Goal: Communication & Community: Answer question/provide support

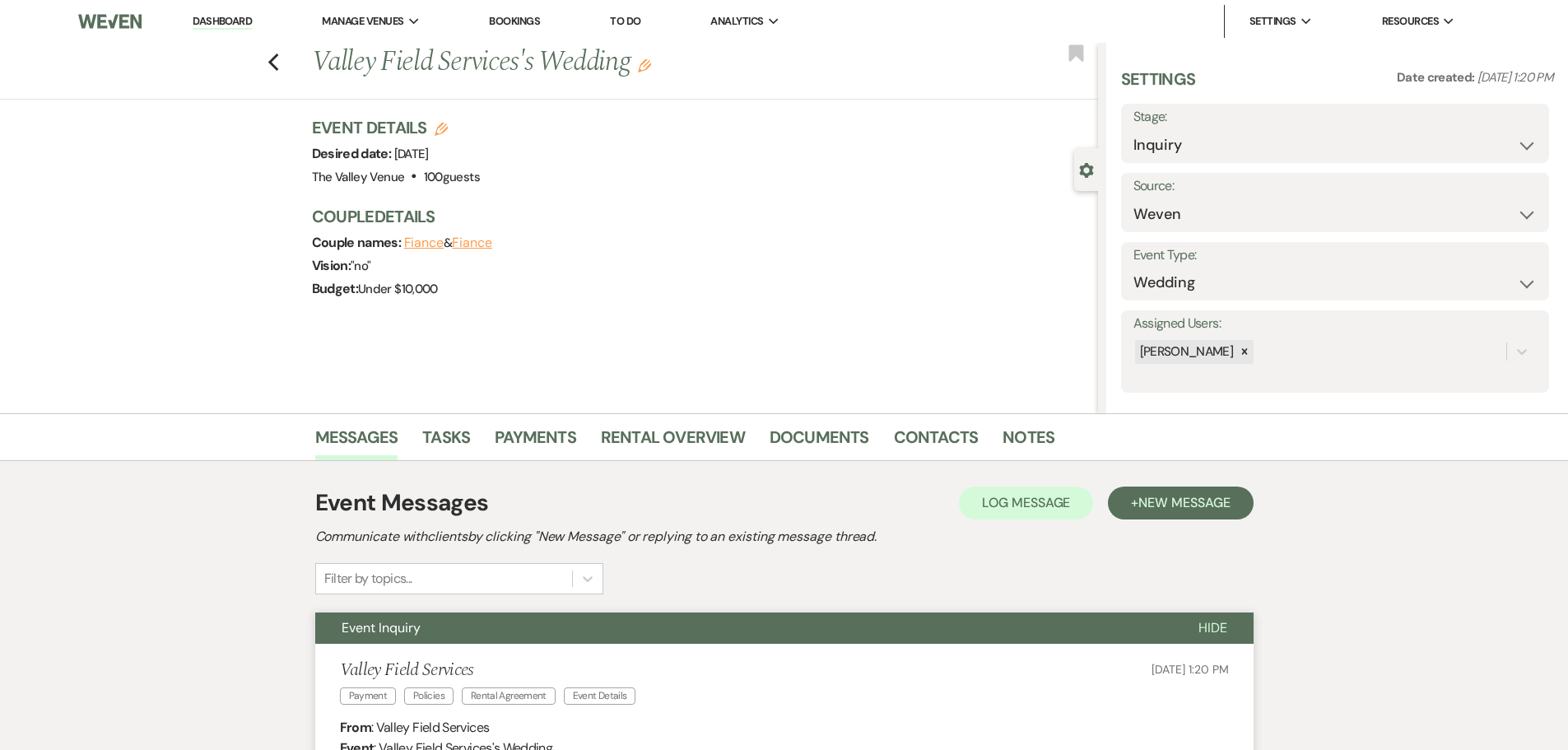
click at [225, 24] on link "Dashboard" at bounding box center [222, 21] width 59 height 16
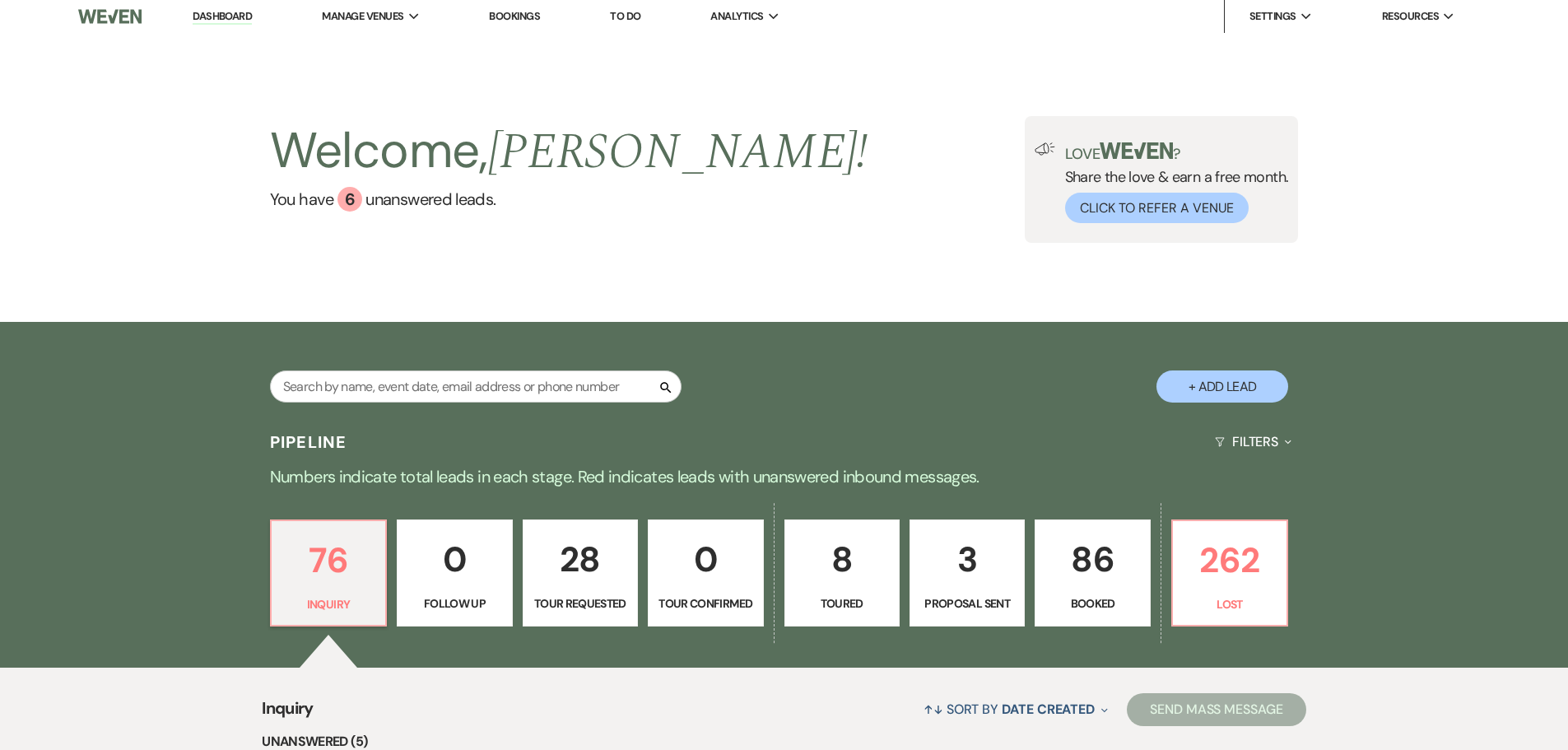
scroll to position [411, 0]
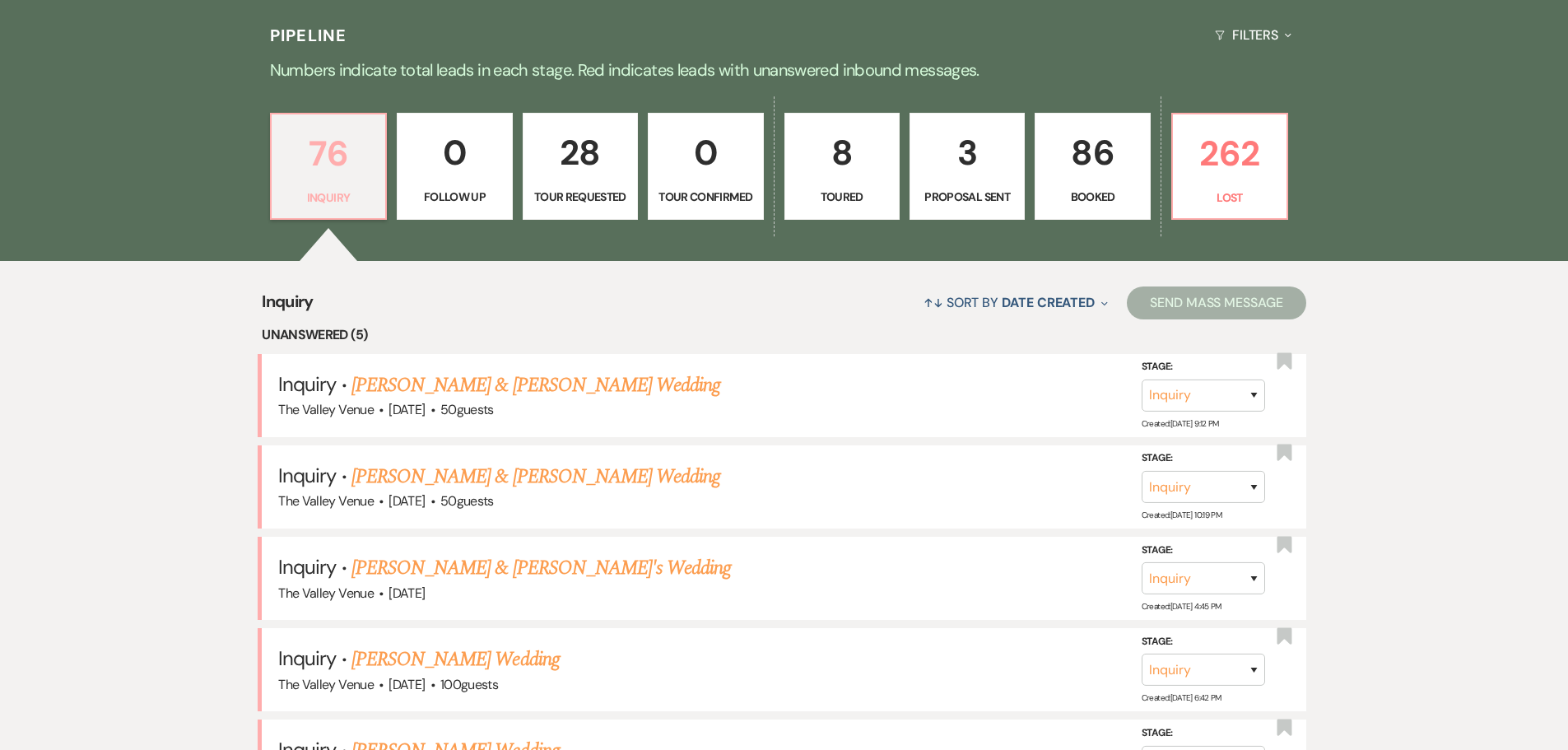
click at [312, 171] on p "76" at bounding box center [328, 153] width 94 height 55
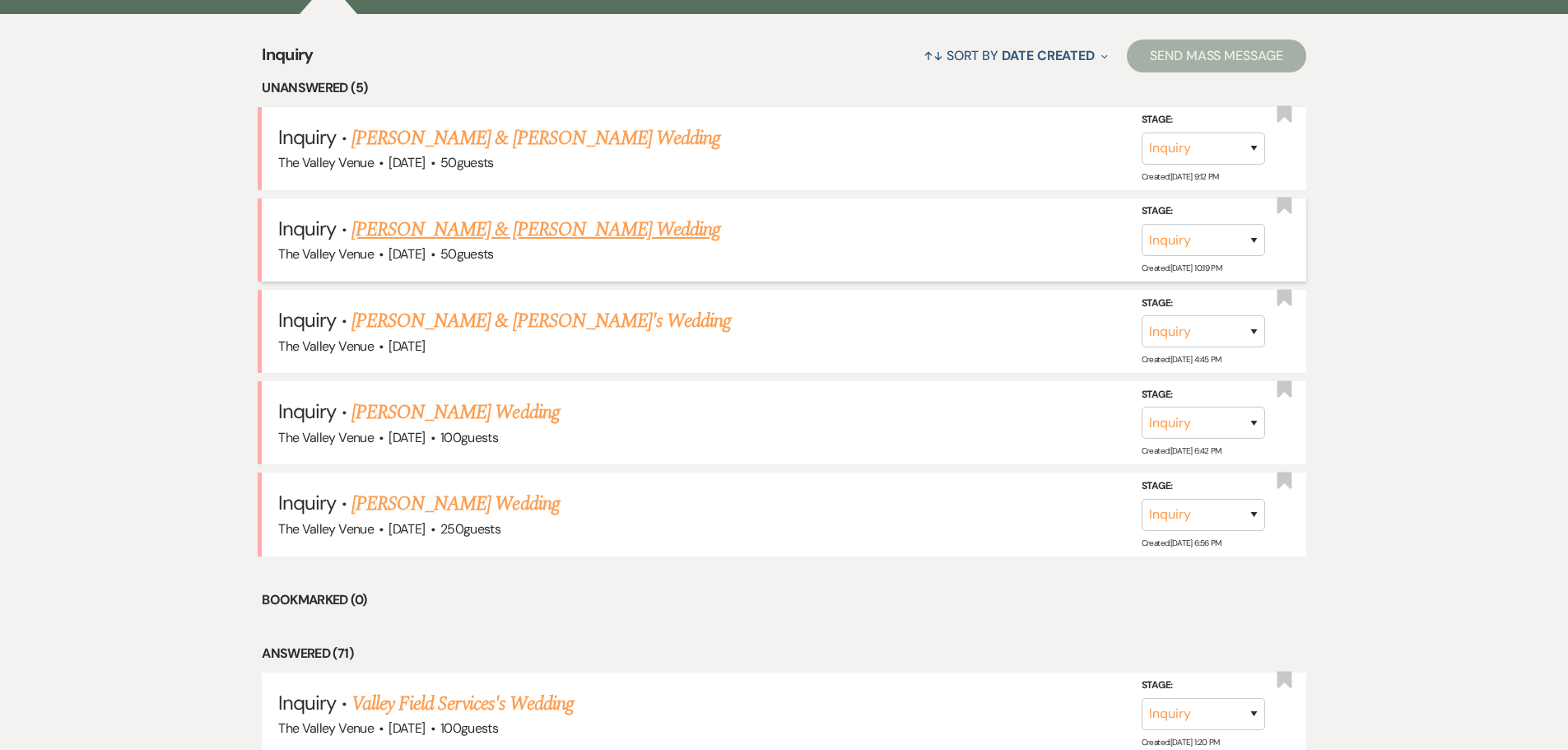
click at [461, 226] on link "[PERSON_NAME] & [PERSON_NAME] Wedding" at bounding box center [536, 229] width 369 height 30
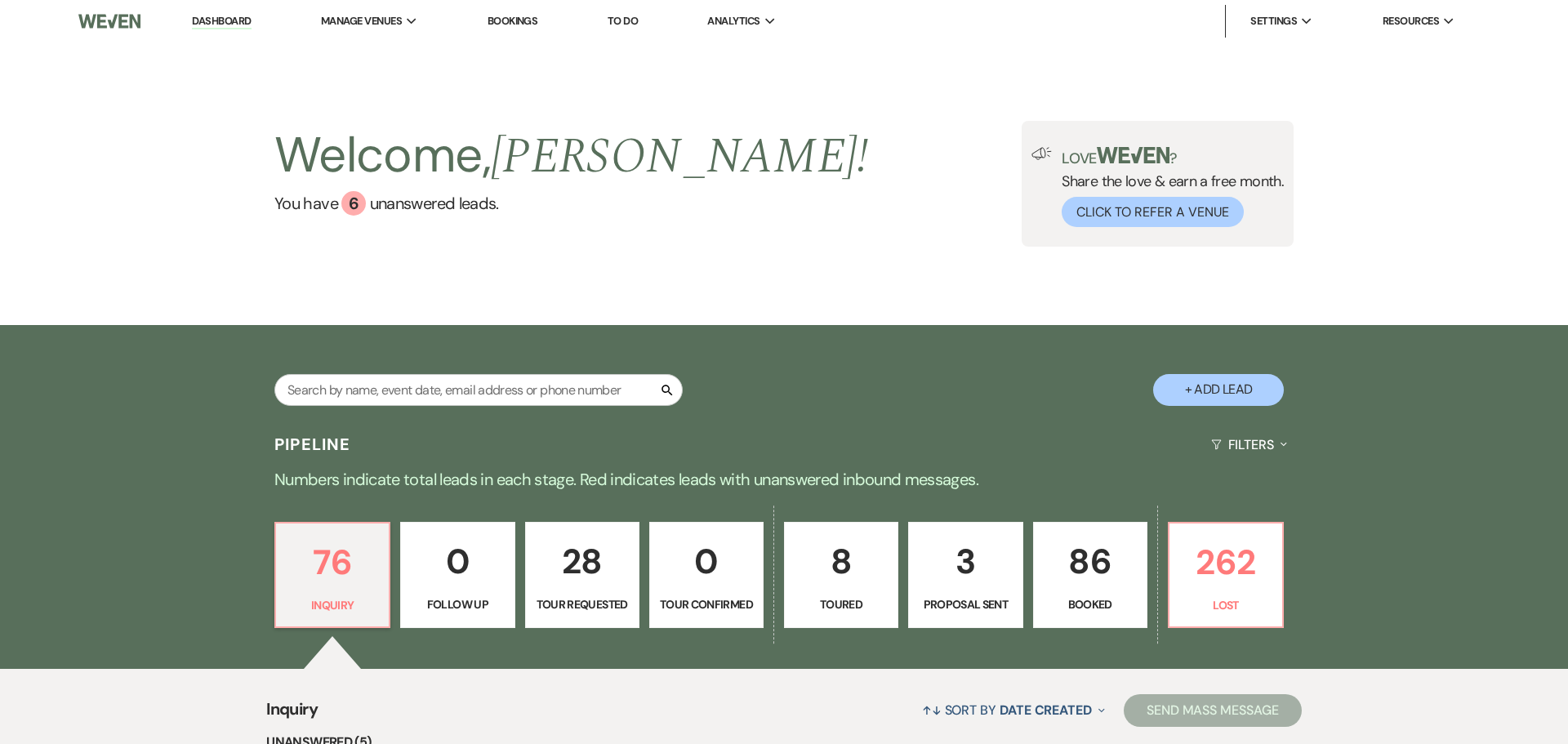
select select "1"
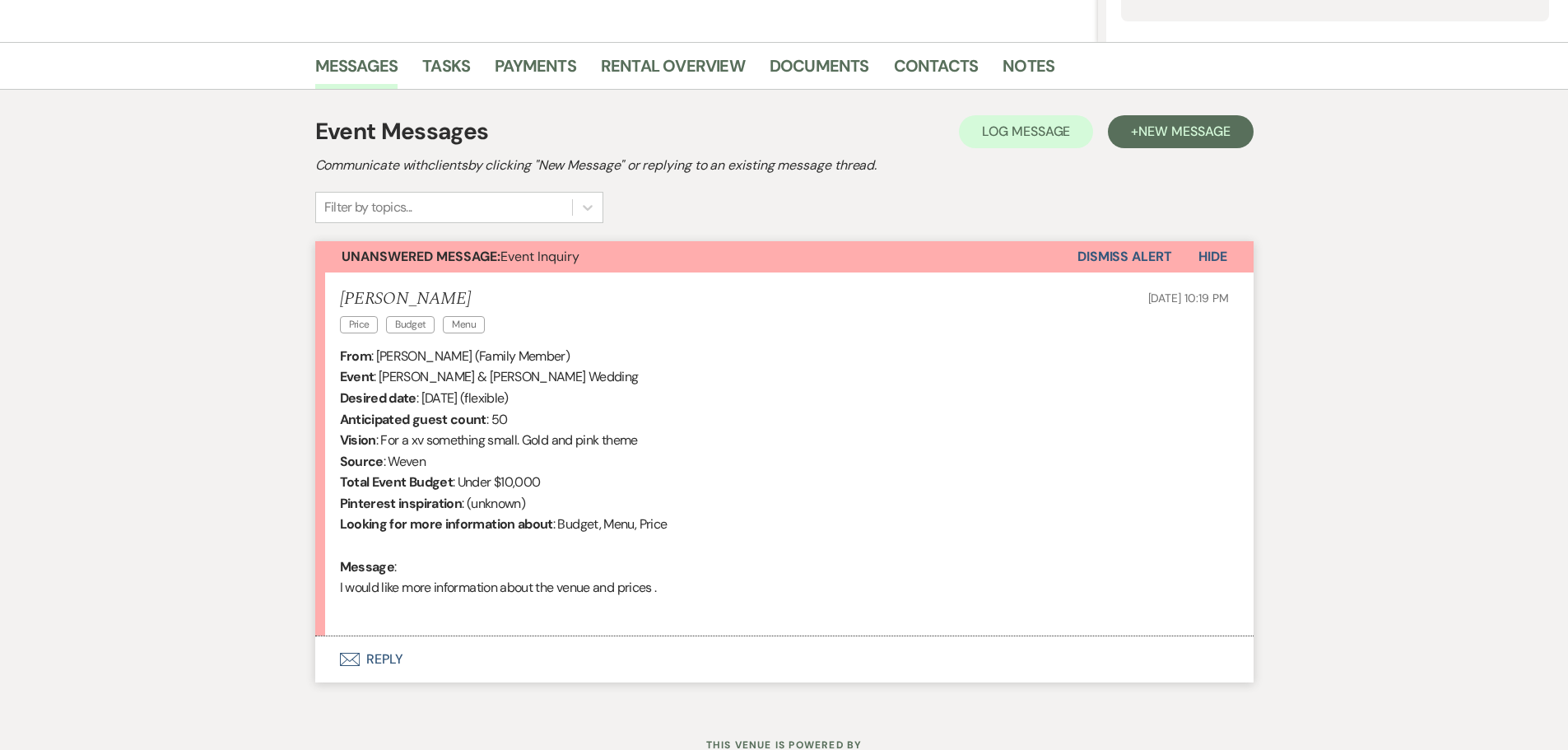
scroll to position [435, 0]
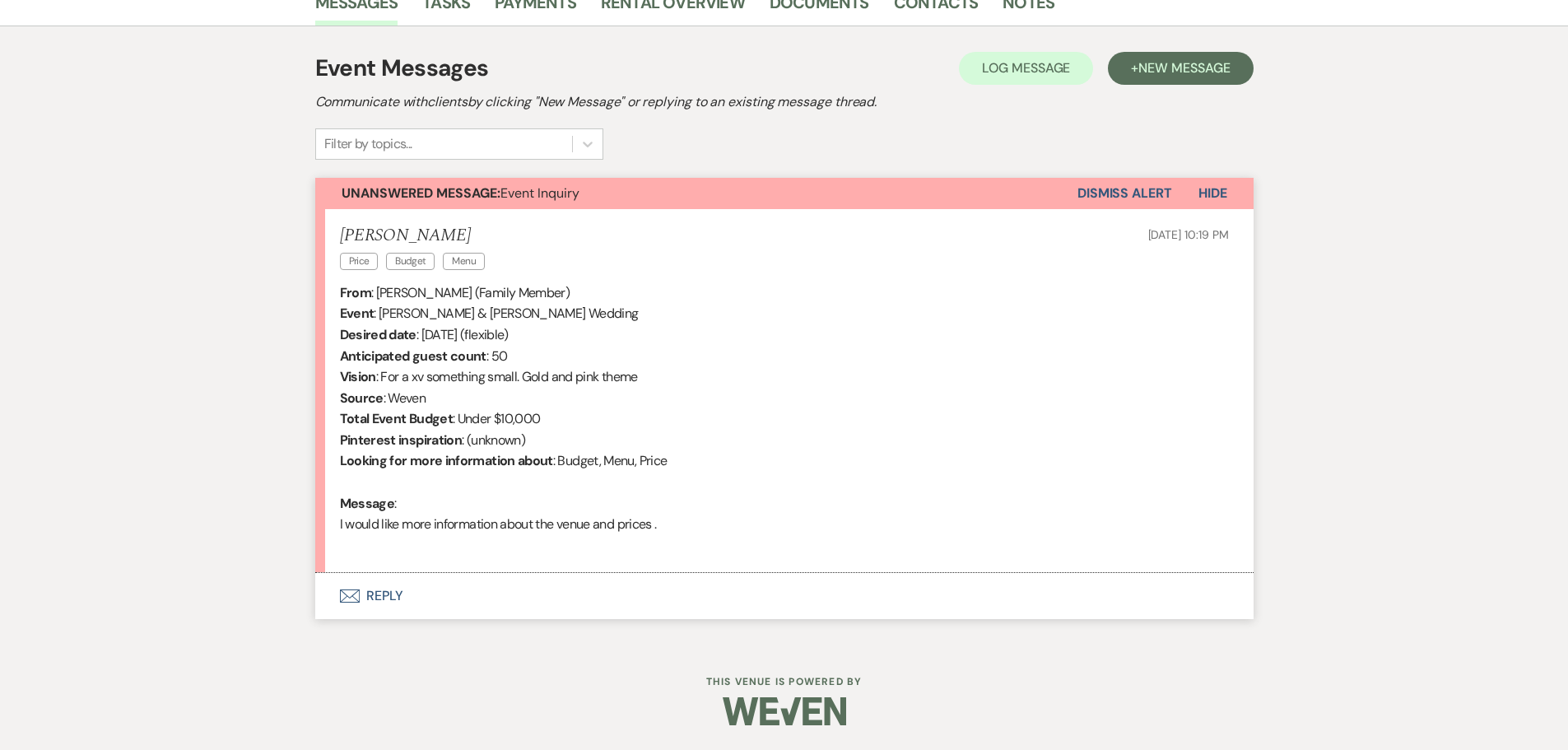
click at [390, 603] on button "Envelope Reply" at bounding box center [784, 596] width 938 height 47
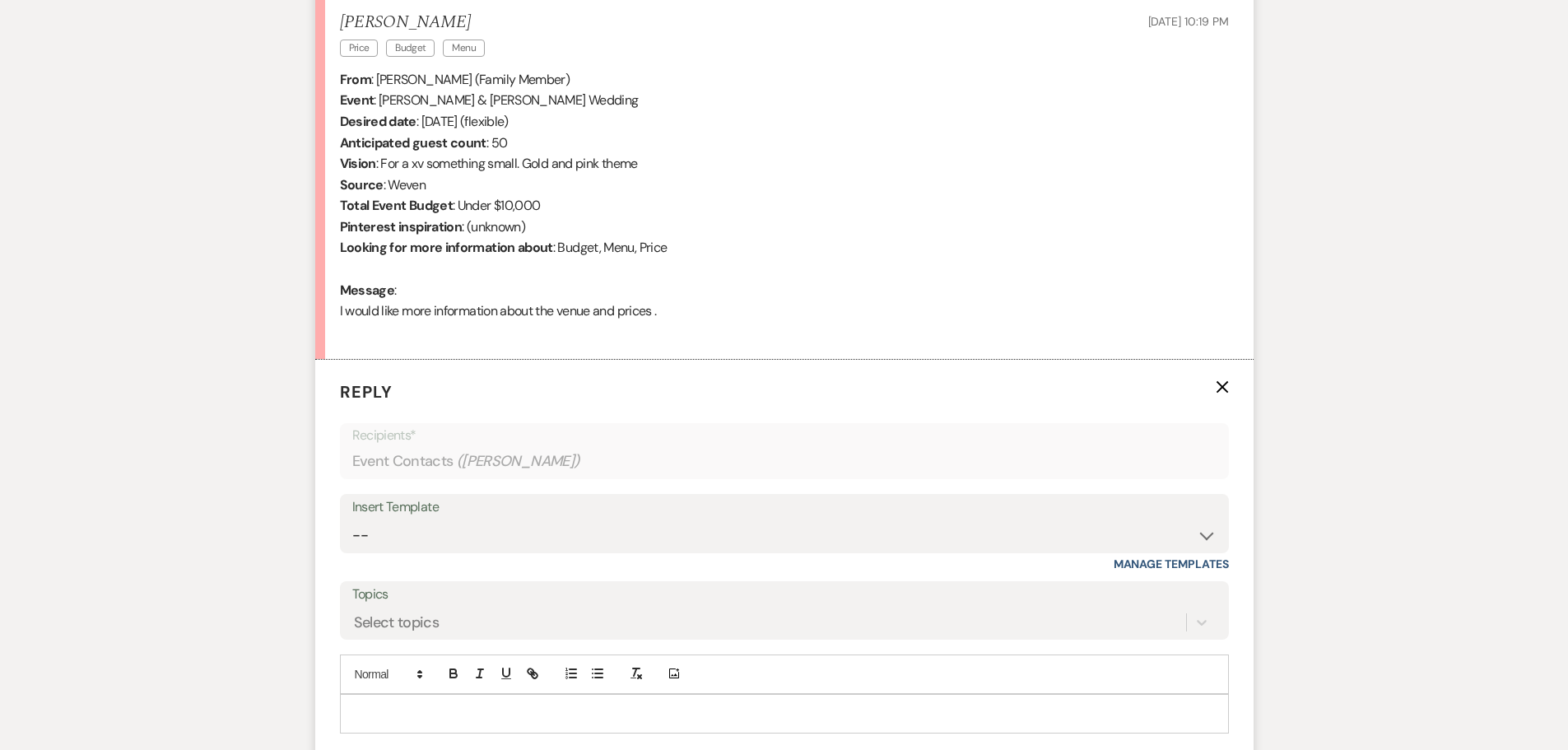
scroll to position [764, 0]
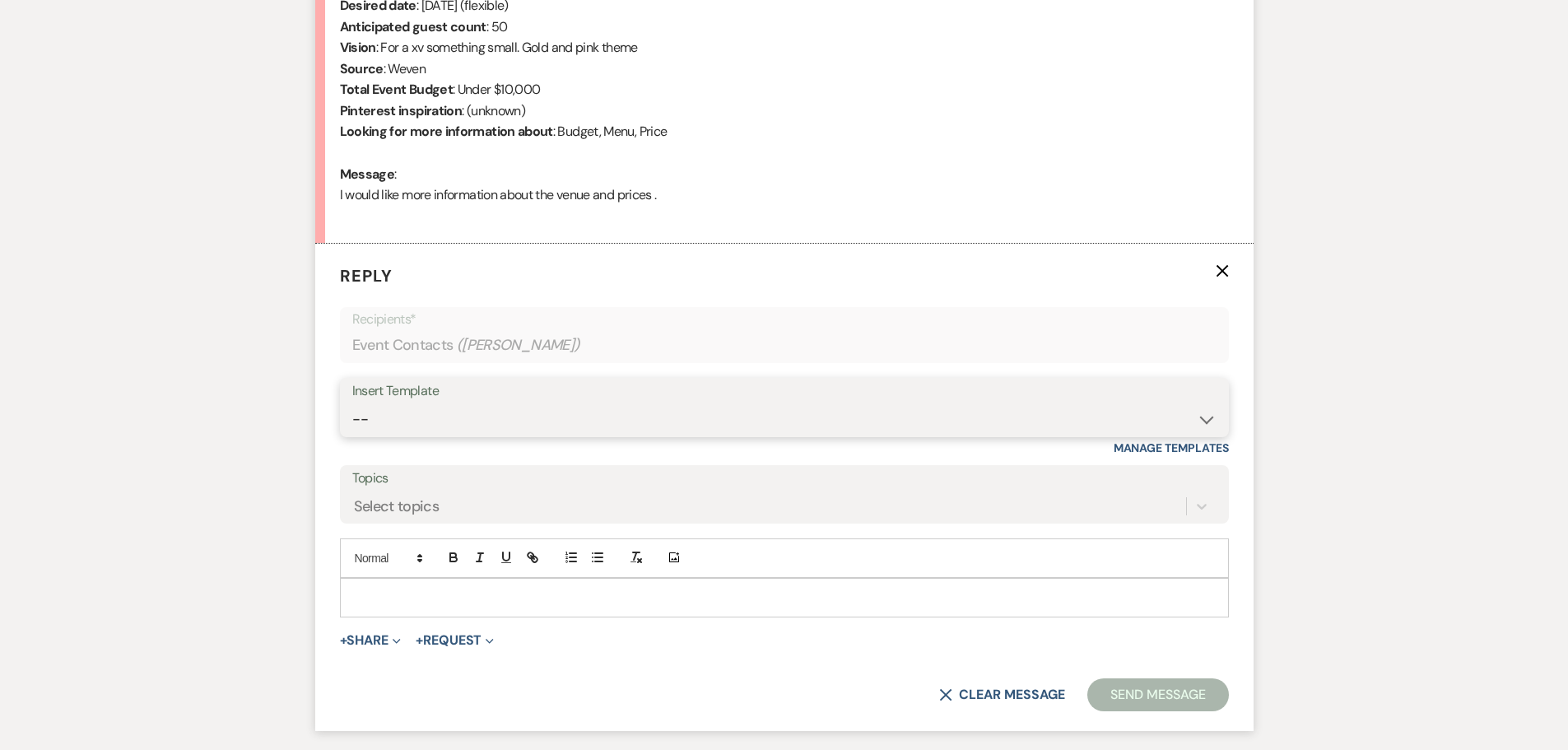
click at [453, 432] on select "-- Weven Planning Portal Introduction (Booked Events) Initial Inquiry Response …" at bounding box center [784, 419] width 865 height 32
select select "2334"
click at [352, 404] on select "-- Weven Planning Portal Introduction (Booked Events) Initial Inquiry Response …" at bounding box center [784, 419] width 865 height 32
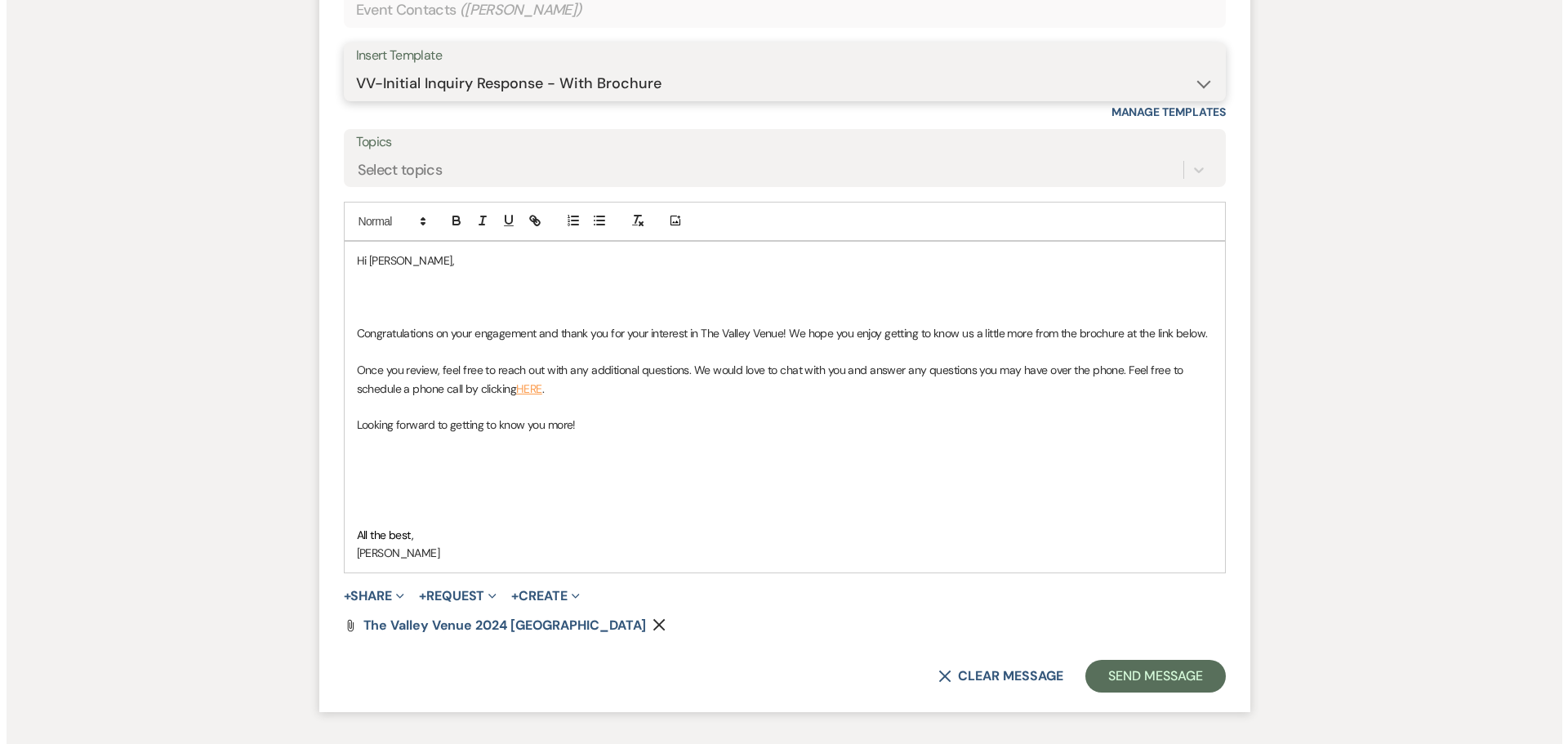
scroll to position [1134, 0]
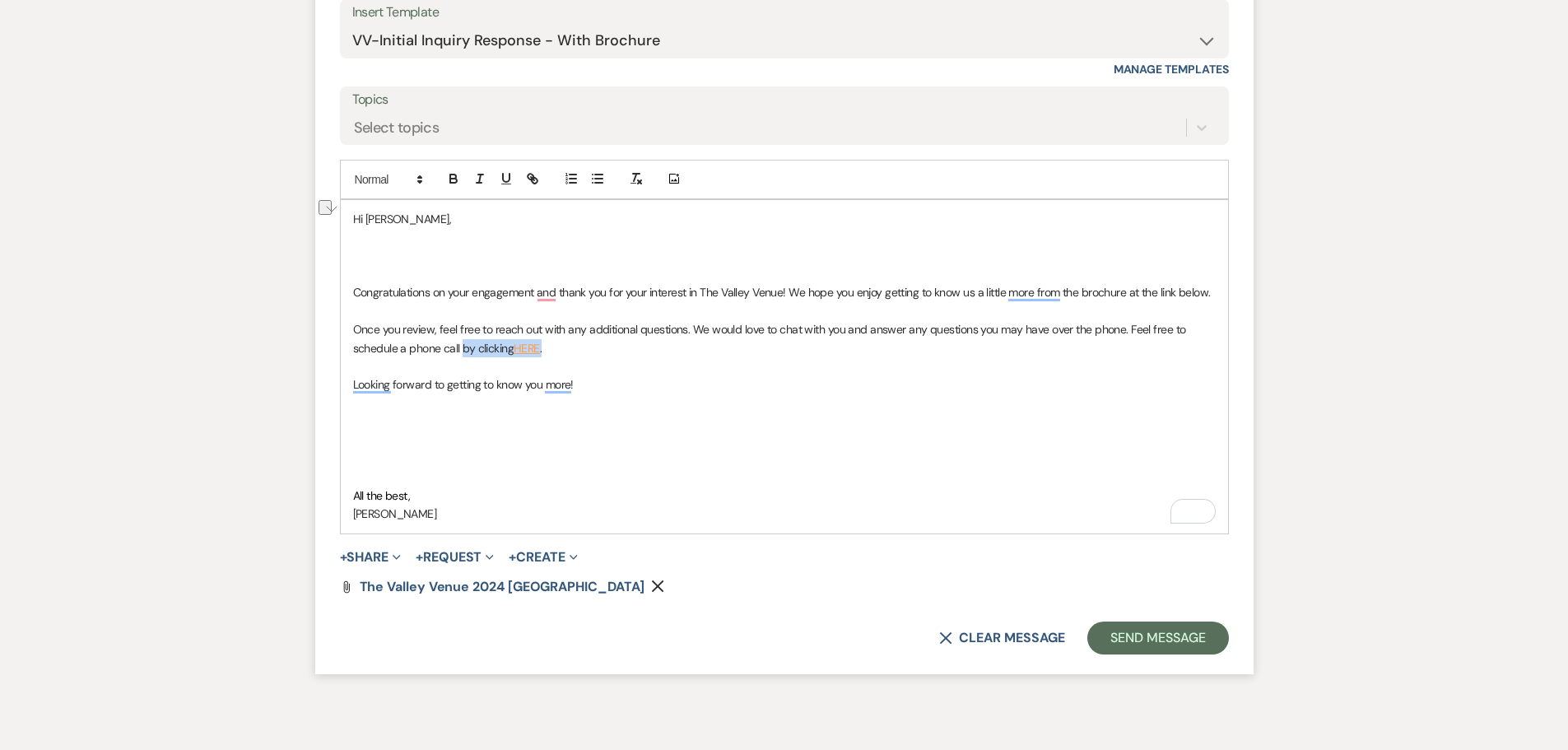
drag, startPoint x: 496, startPoint y: 355, endPoint x: 460, endPoint y: 351, distance: 36.2
click at [460, 351] on p "Once you review, feel free to reach out with any additional questions. We would…" at bounding box center [784, 339] width 863 height 37
click at [651, 584] on icon "Remove" at bounding box center [658, 586] width 14 height 14
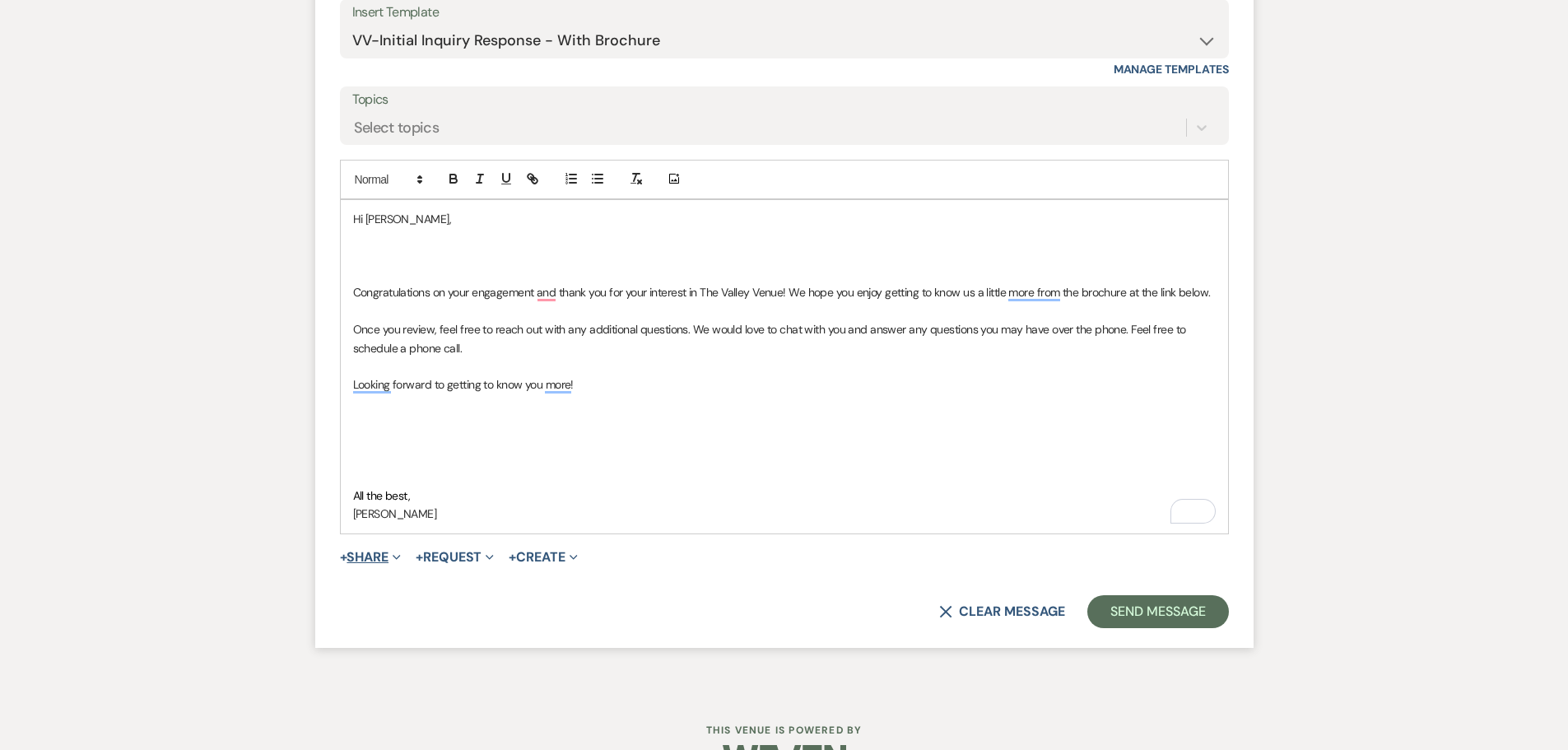
click at [401, 553] on icon "Expand" at bounding box center [397, 557] width 8 height 8
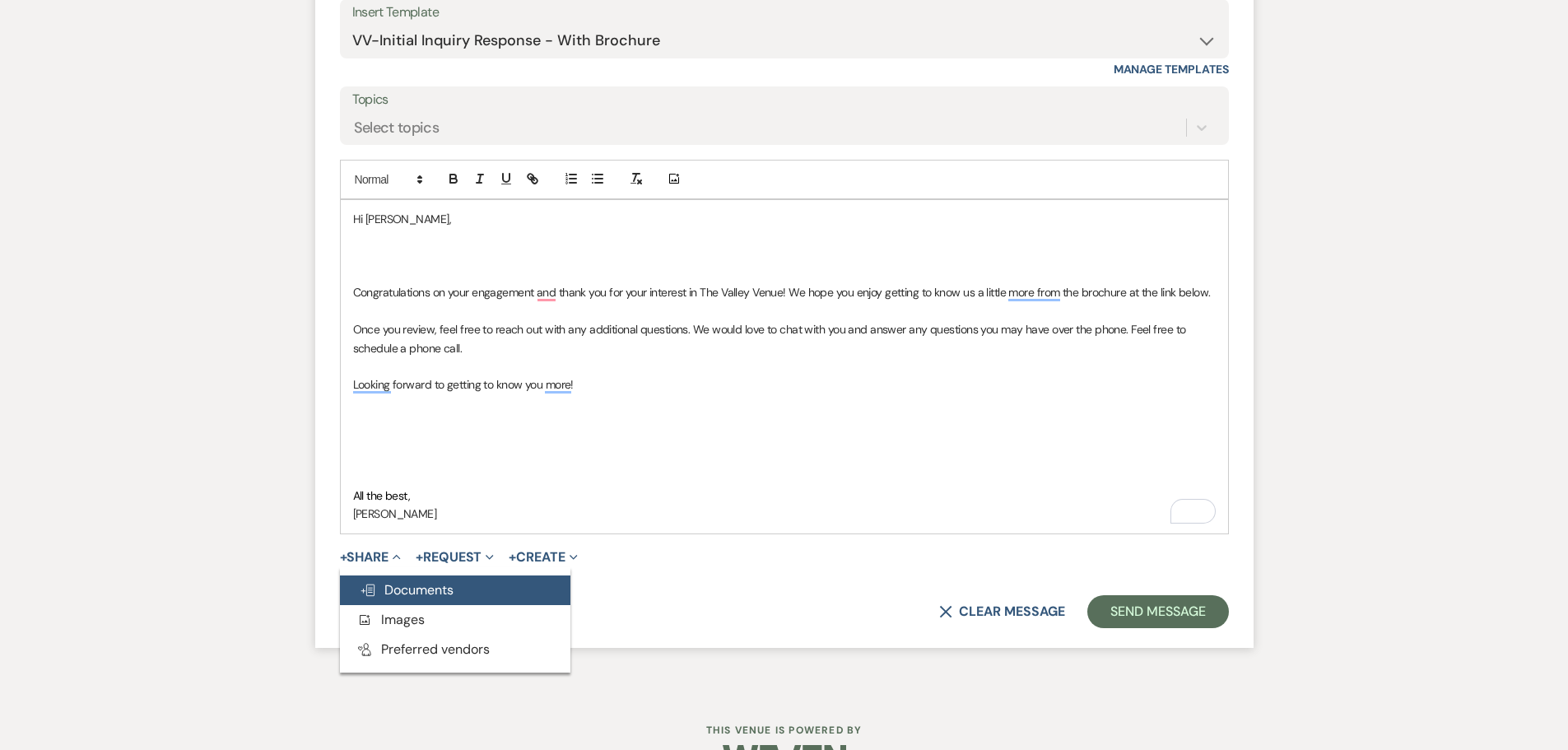
click at [437, 589] on span "Doc Upload Documents" at bounding box center [407, 590] width 94 height 17
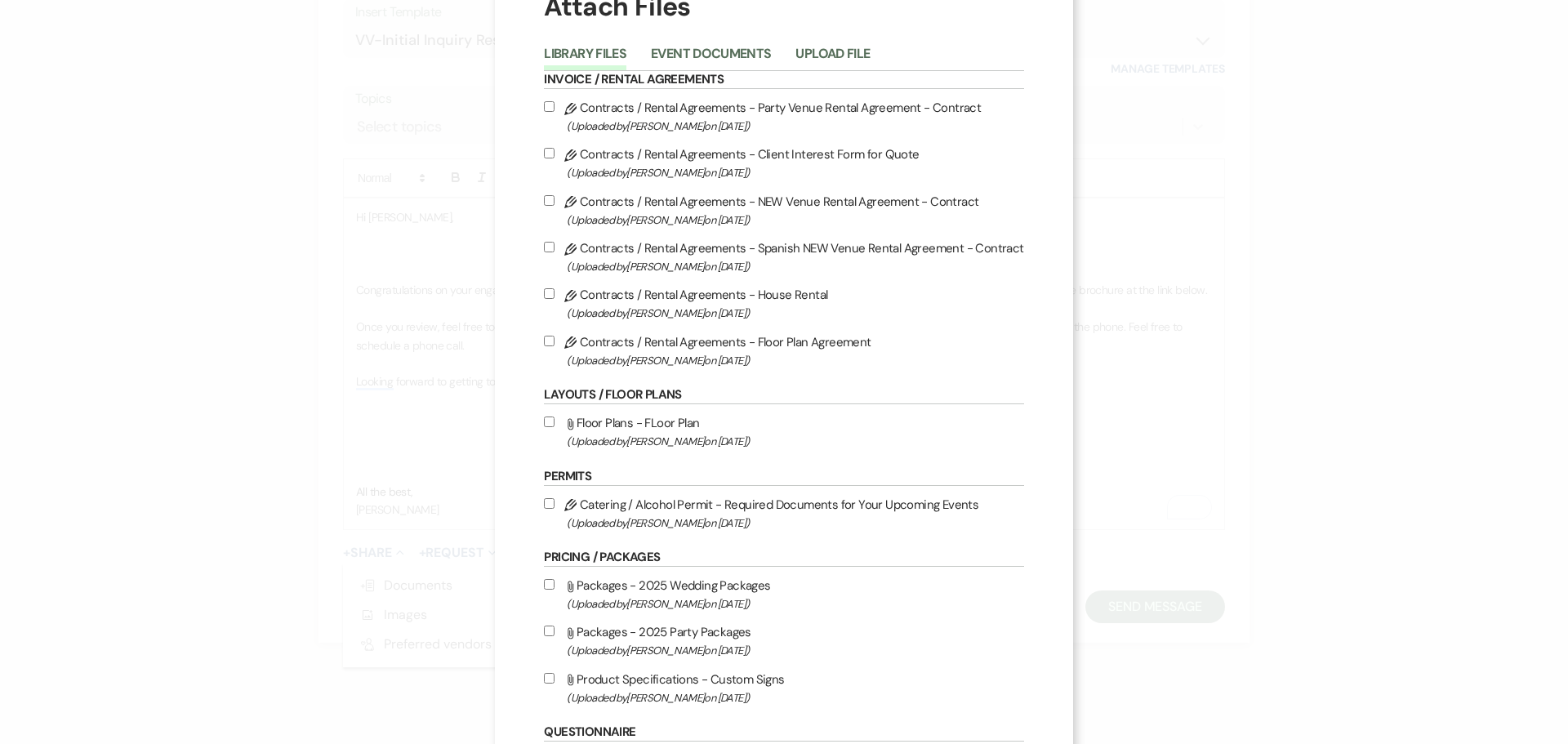
scroll to position [245, 0]
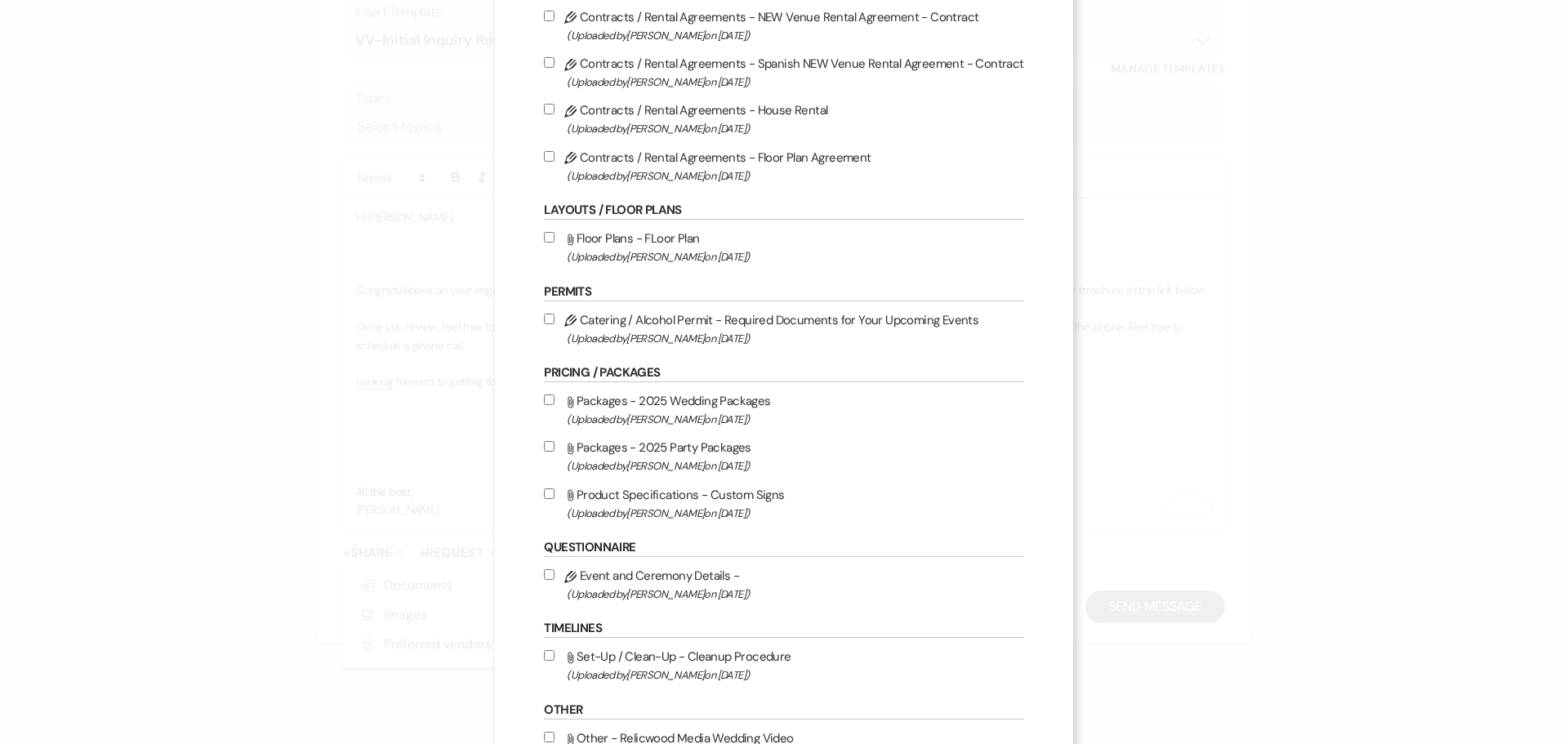
click at [544, 404] on input "Attach File Packages - 2025 Wedding Packages (Uploaded by [PERSON_NAME] on [DAT…" at bounding box center [549, 399] width 11 height 11
checkbox input "true"
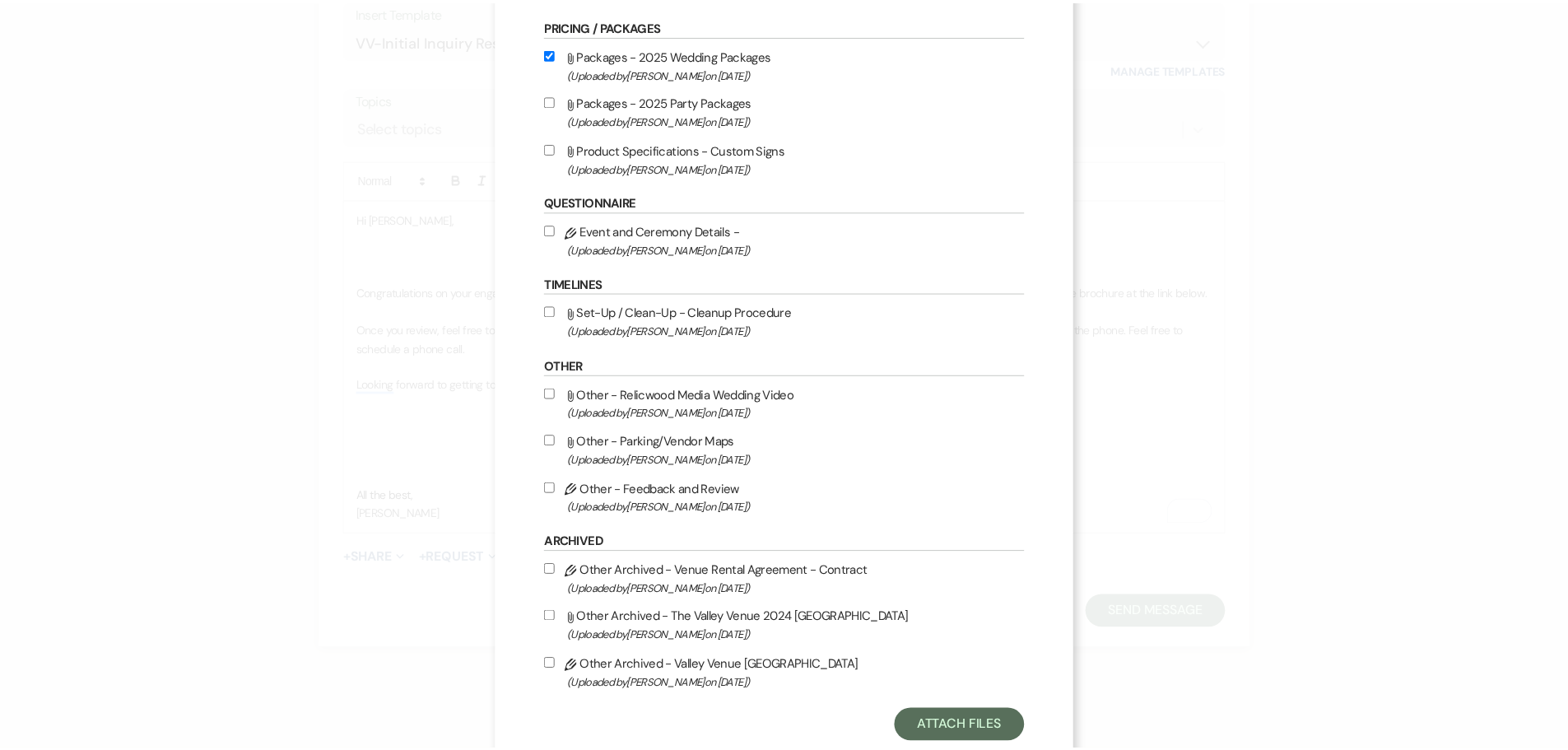
scroll to position [638, 0]
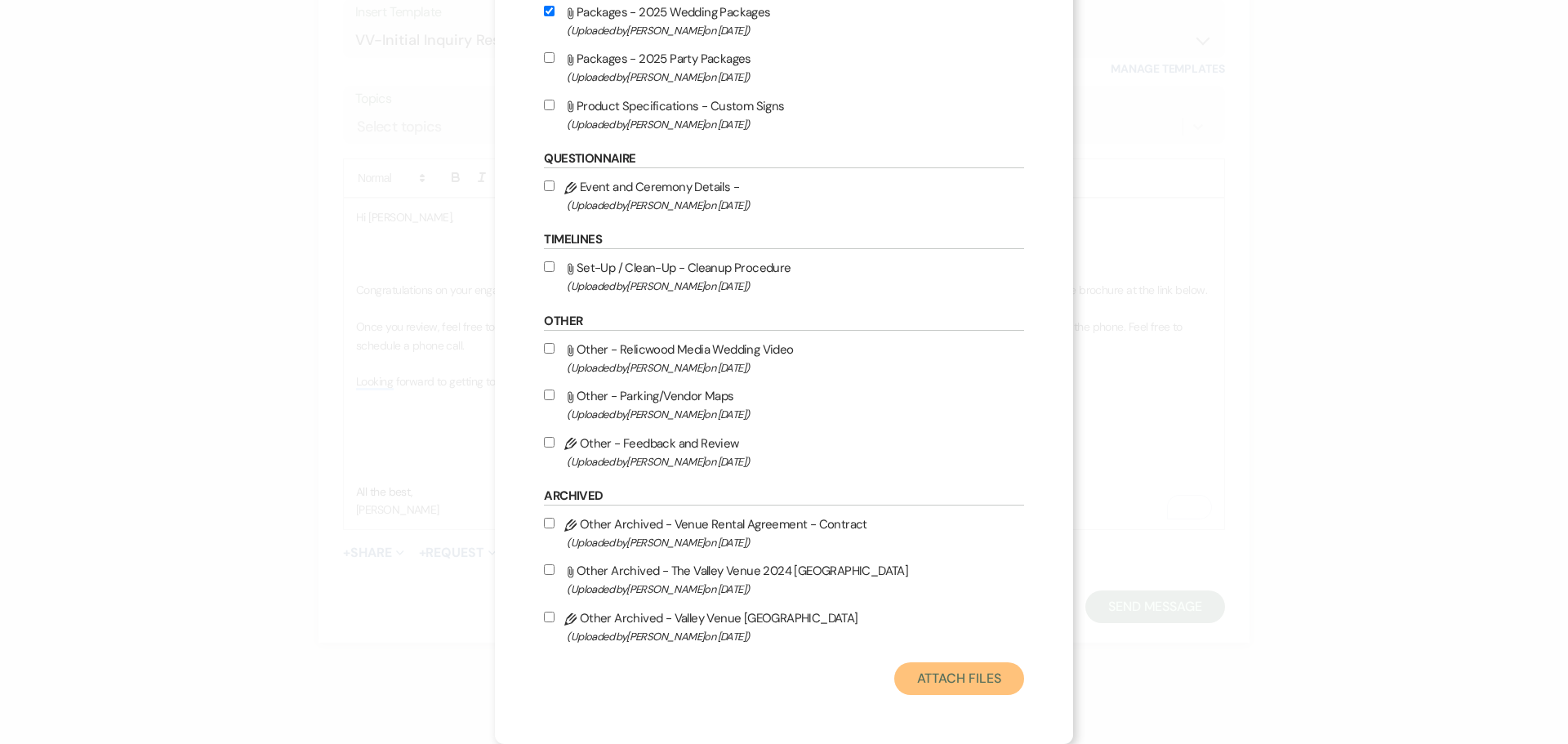
click at [964, 671] on button "Attach Files" at bounding box center [959, 679] width 130 height 33
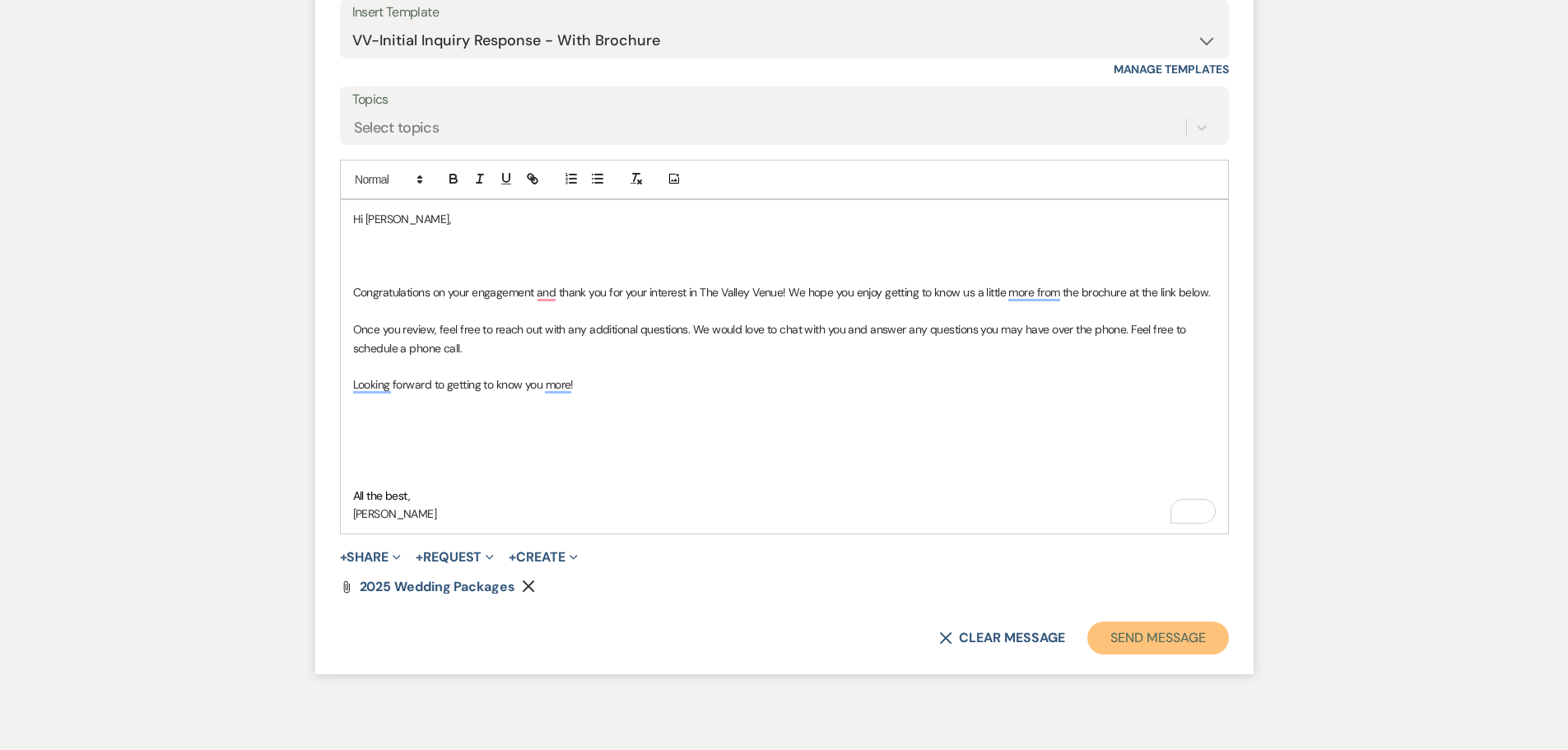
click at [1181, 629] on button "Send Message" at bounding box center [1158, 638] width 141 height 33
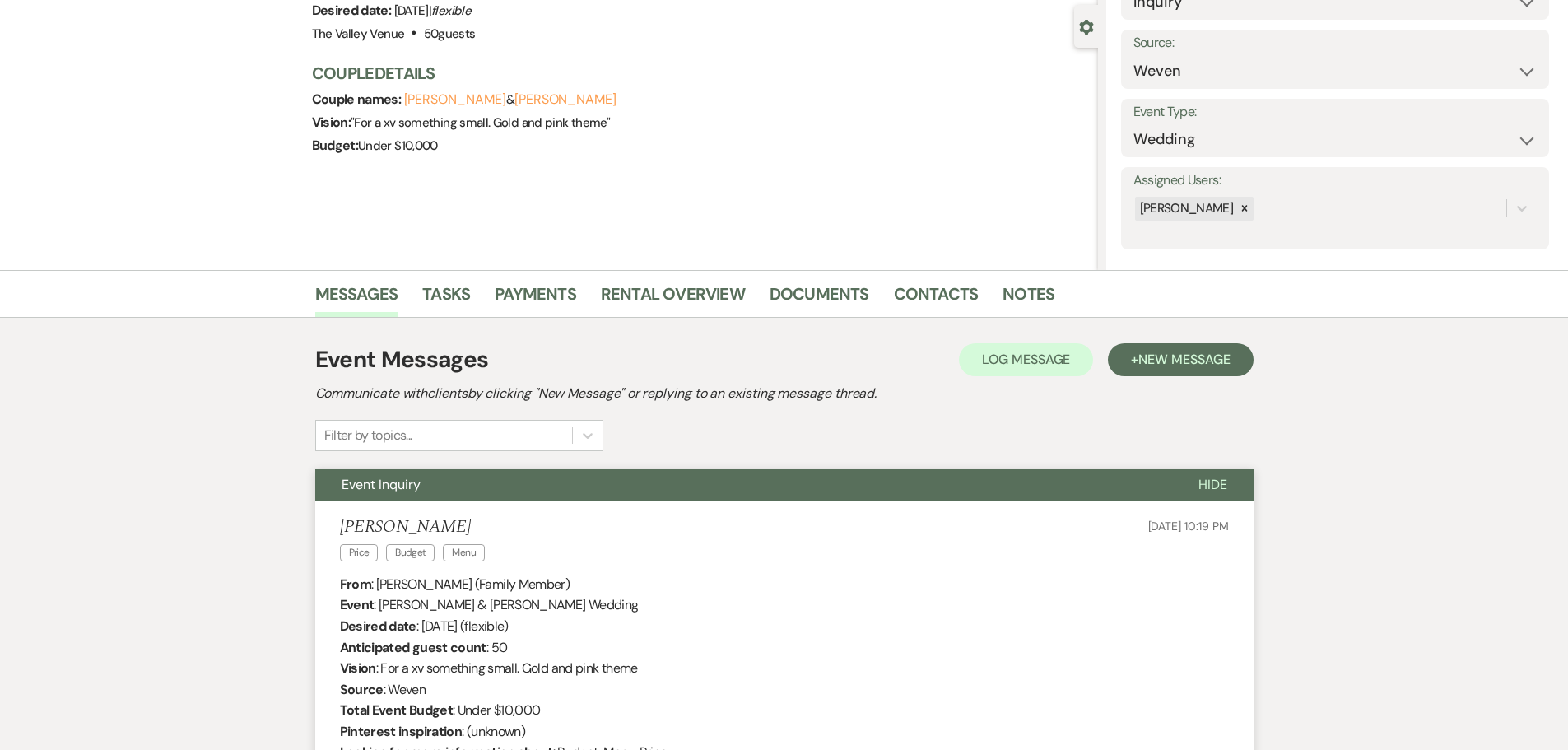
scroll to position [0, 0]
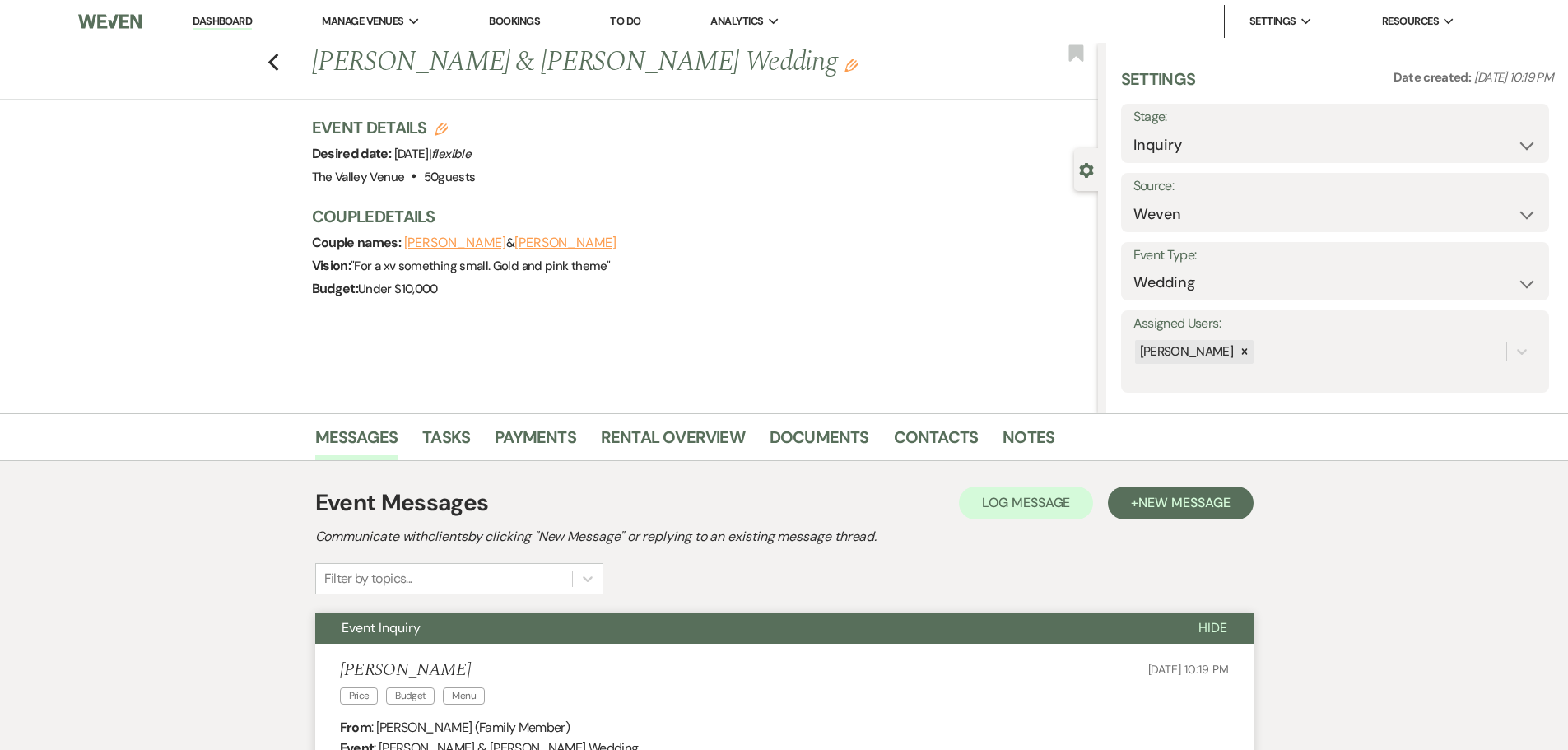
click at [203, 24] on link "Dashboard" at bounding box center [222, 21] width 59 height 16
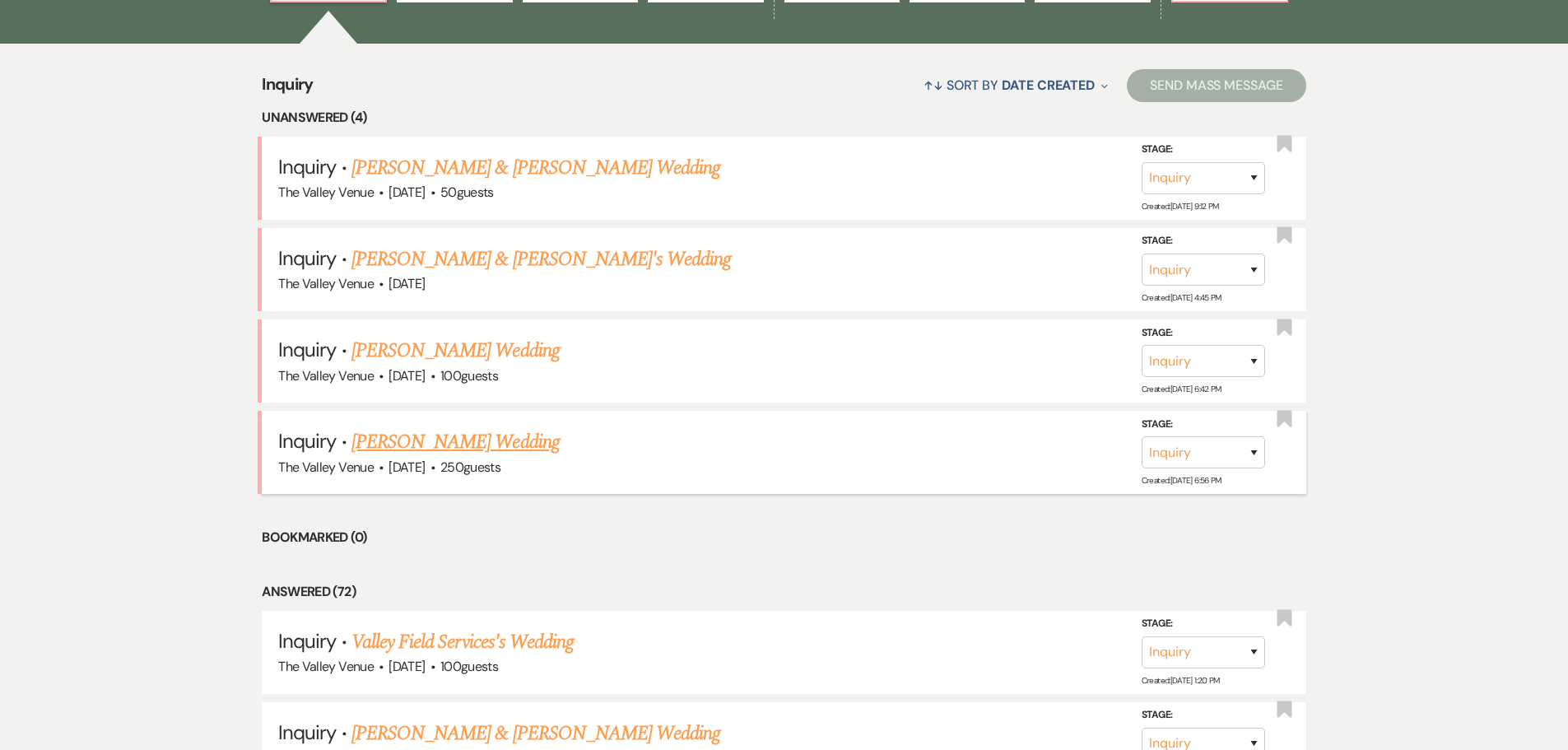
scroll to position [659, 0]
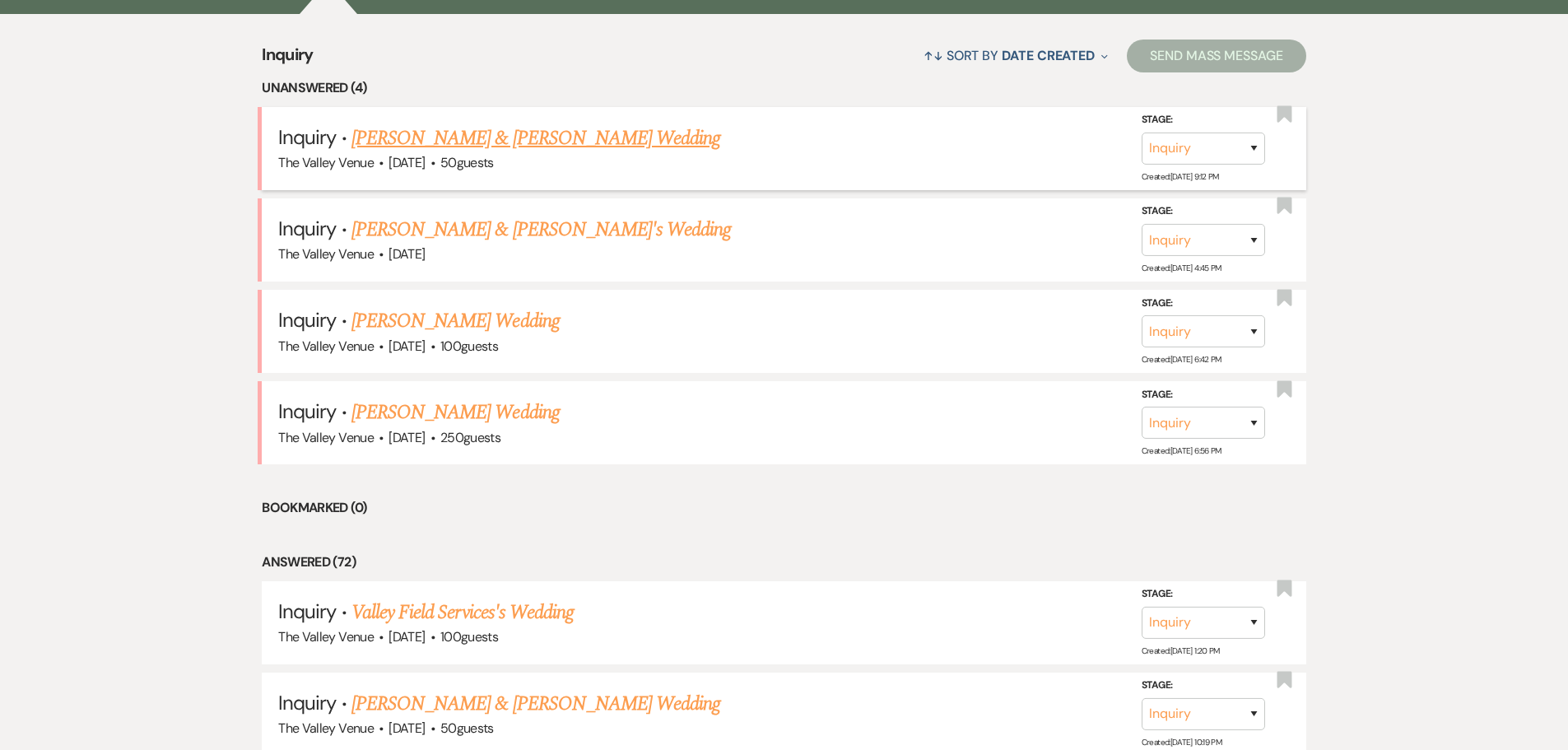
click at [420, 135] on link "[PERSON_NAME] & [PERSON_NAME] Wedding" at bounding box center [536, 138] width 369 height 30
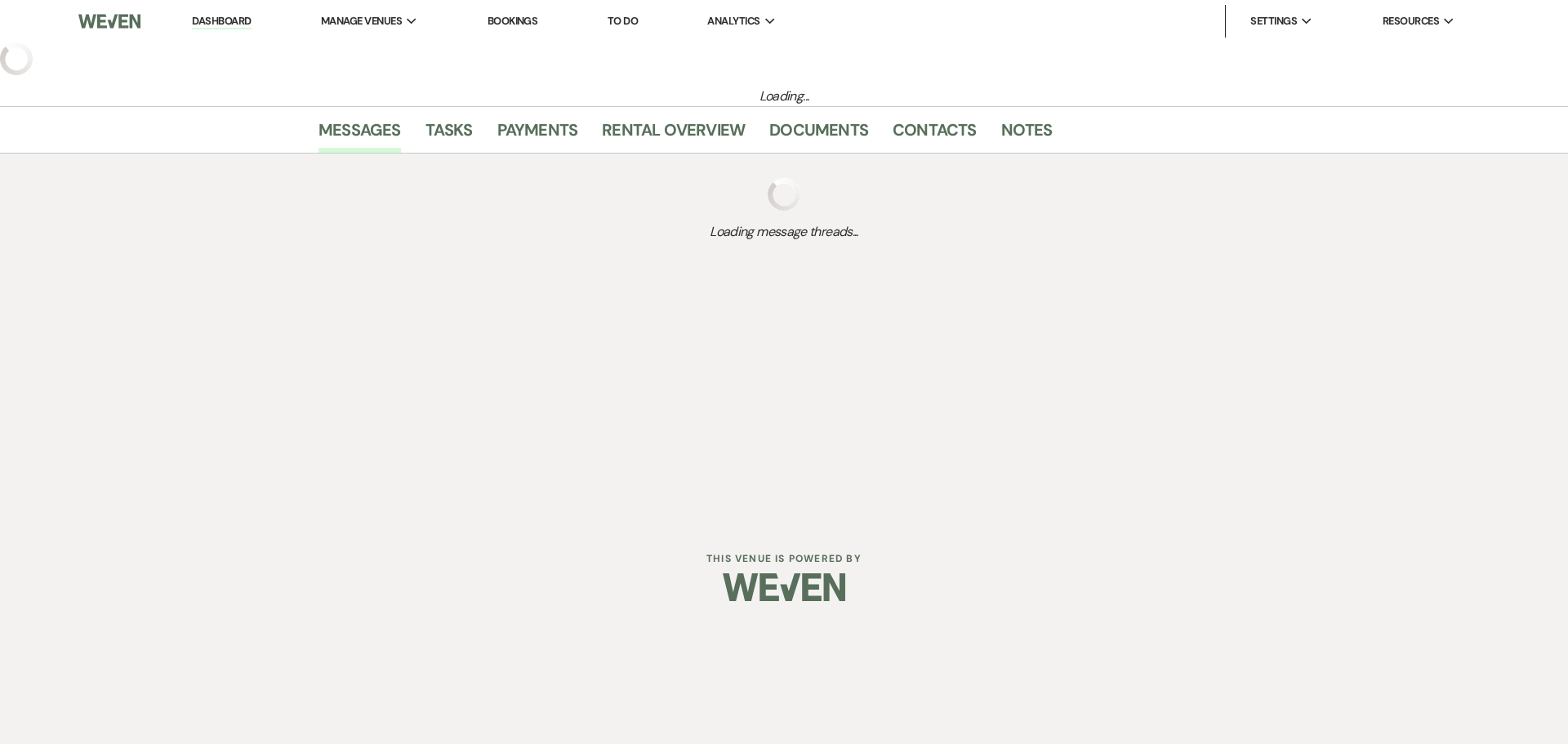
select select "1"
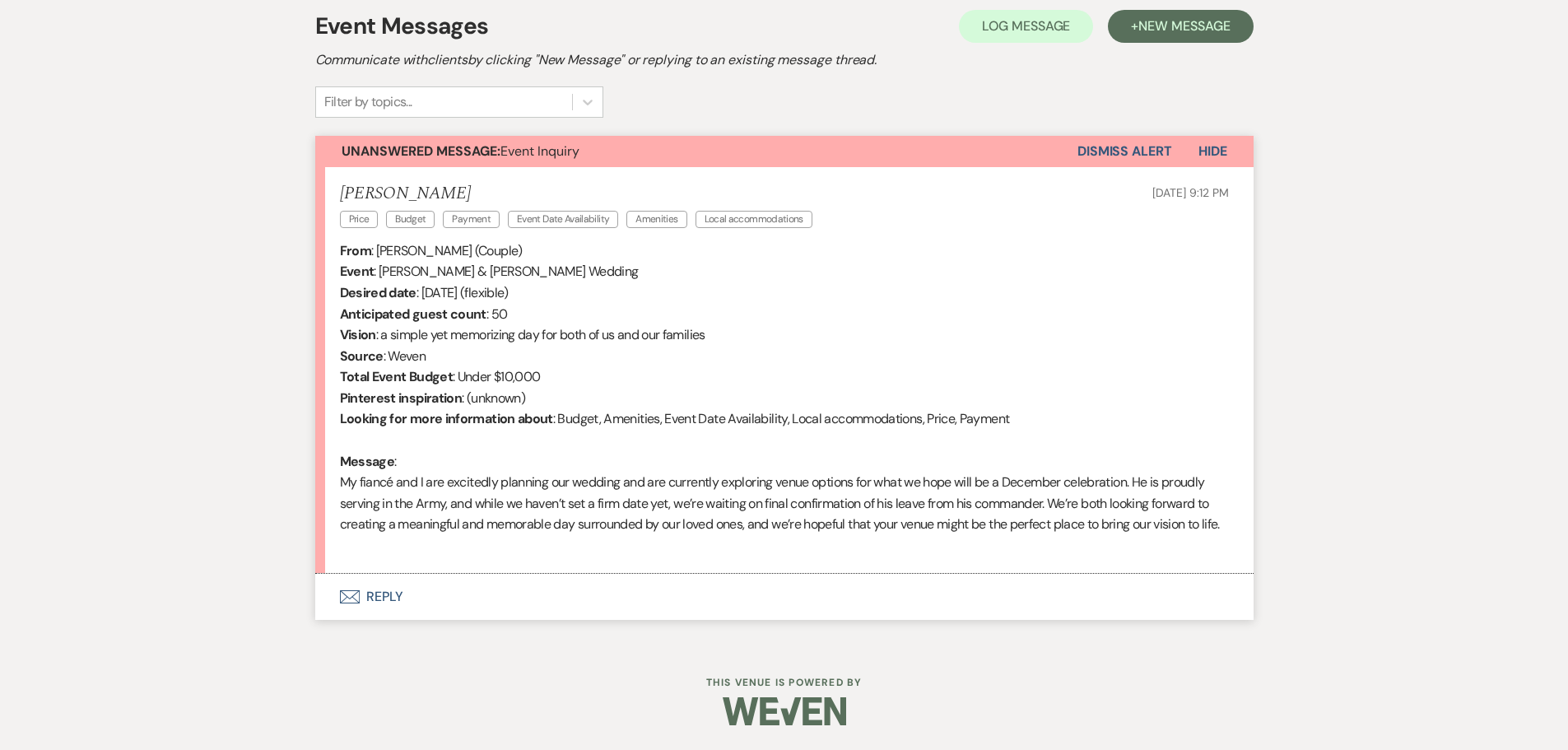
scroll to position [494, 0]
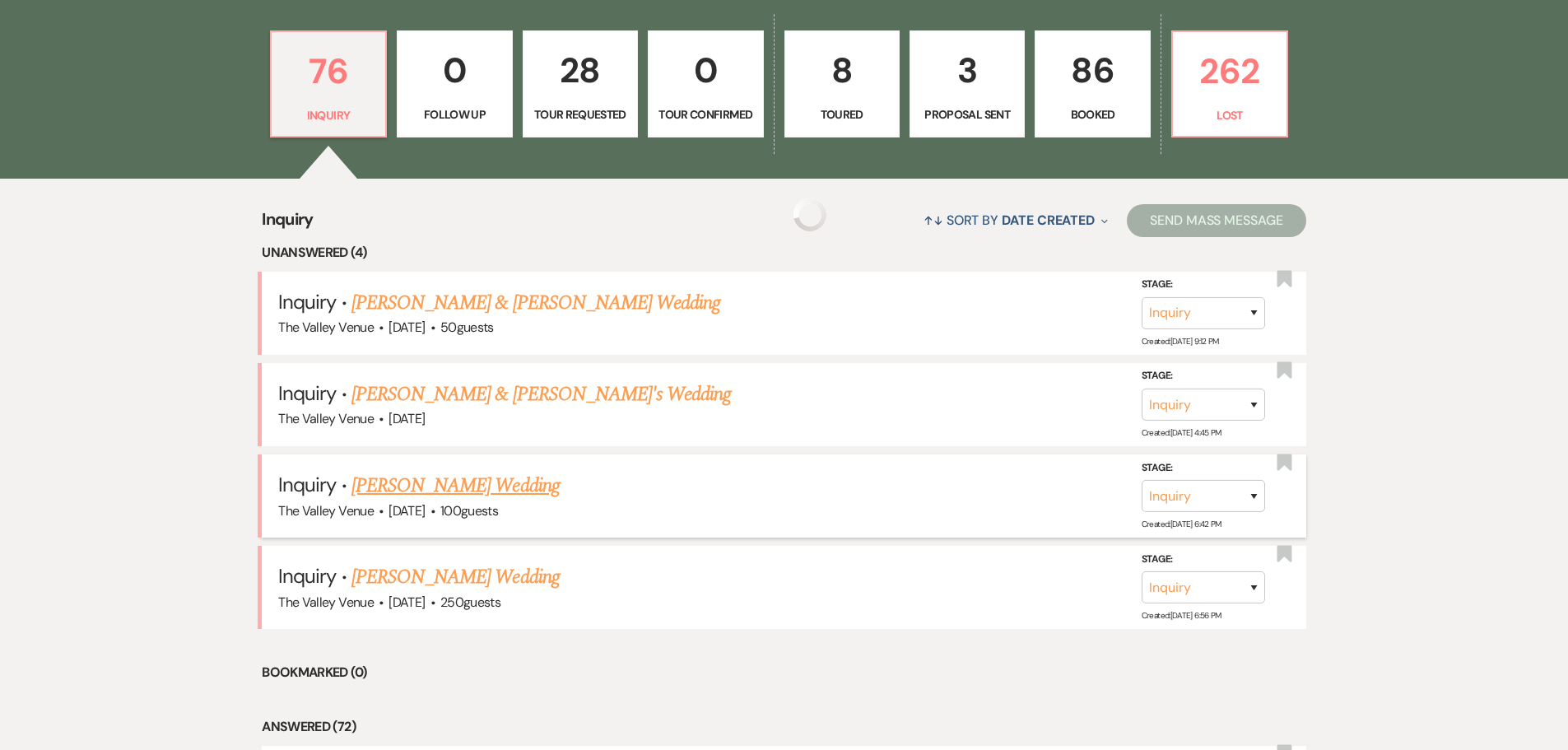
scroll to position [659, 0]
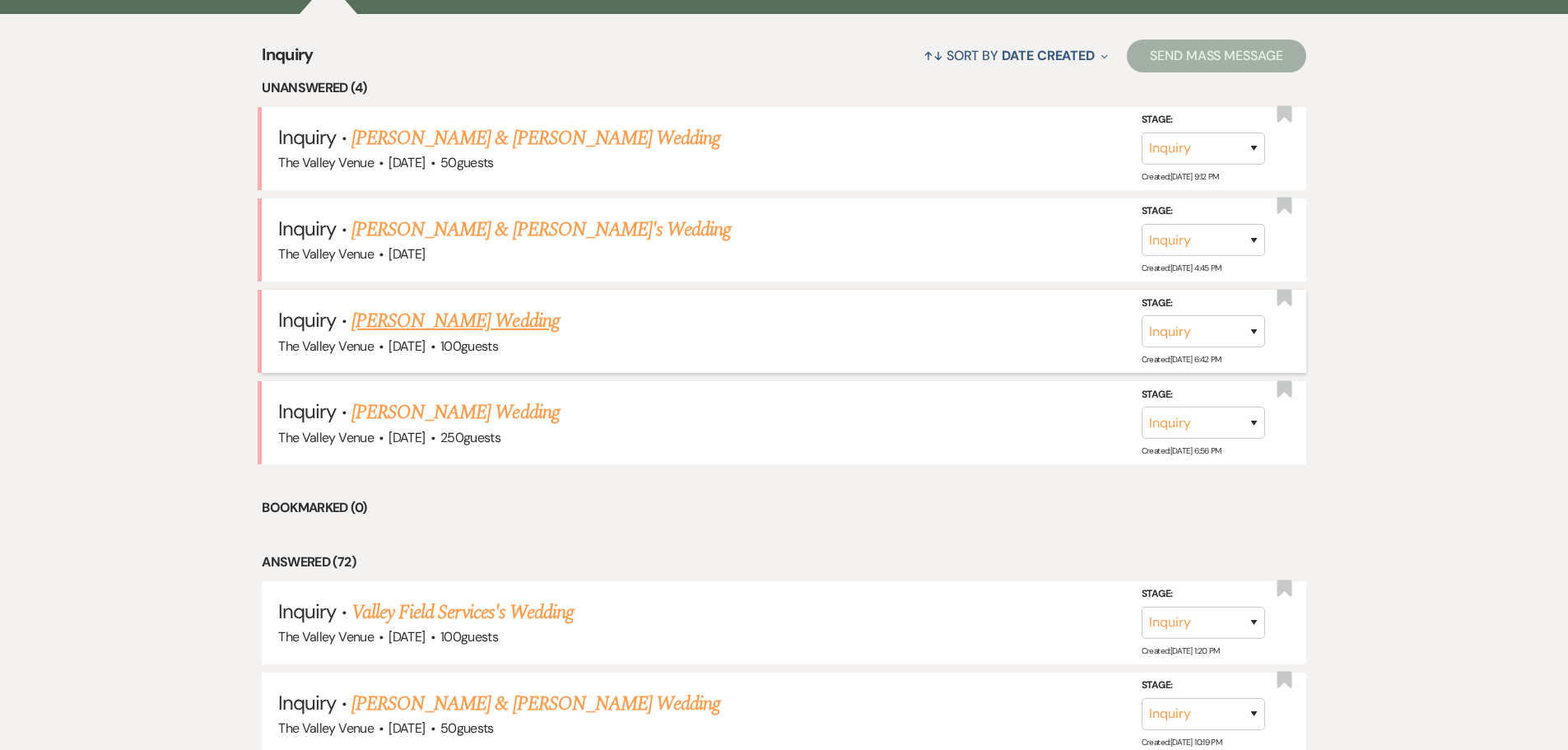
click at [441, 315] on link "[PERSON_NAME] Wedding" at bounding box center [455, 321] width 209 height 30
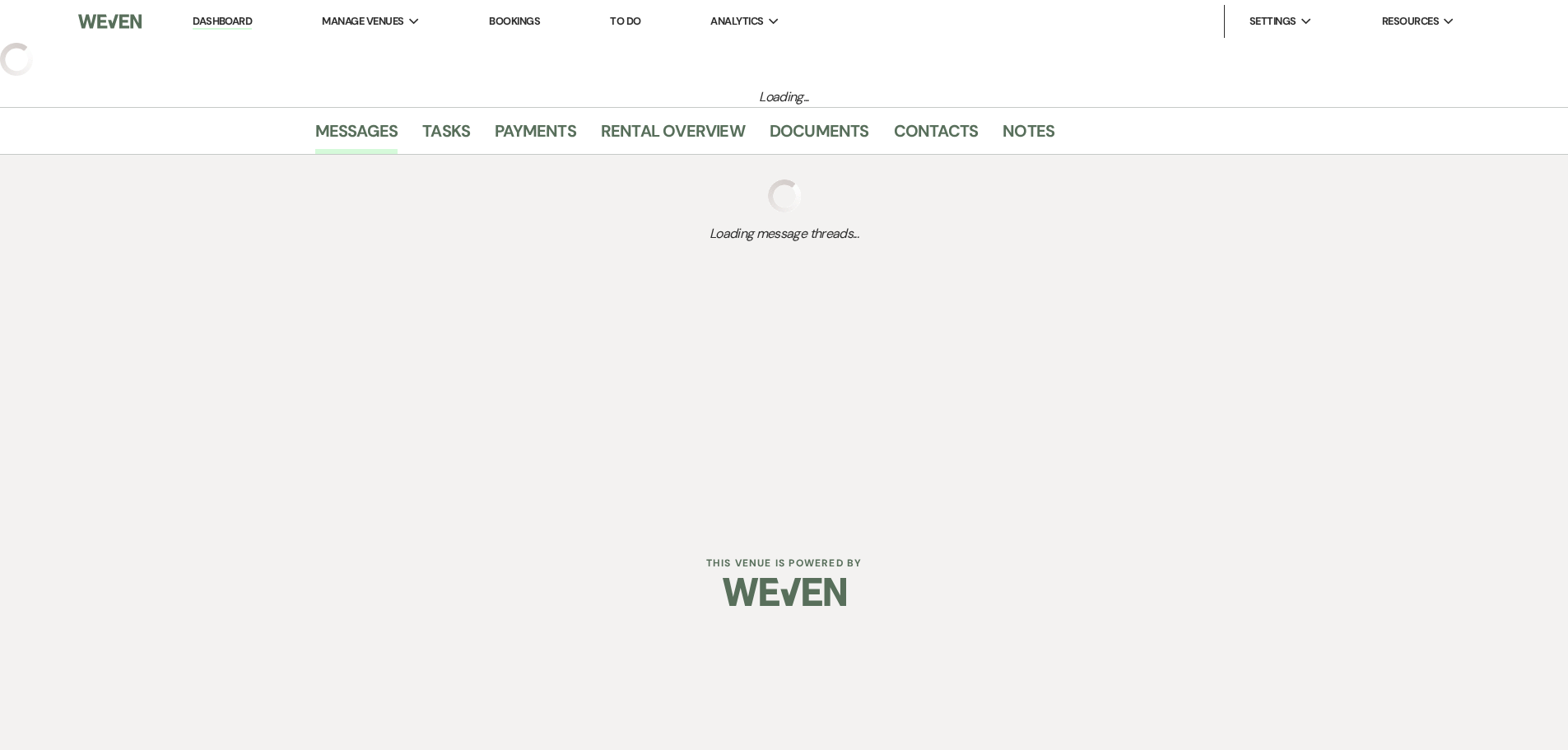
select select "1"
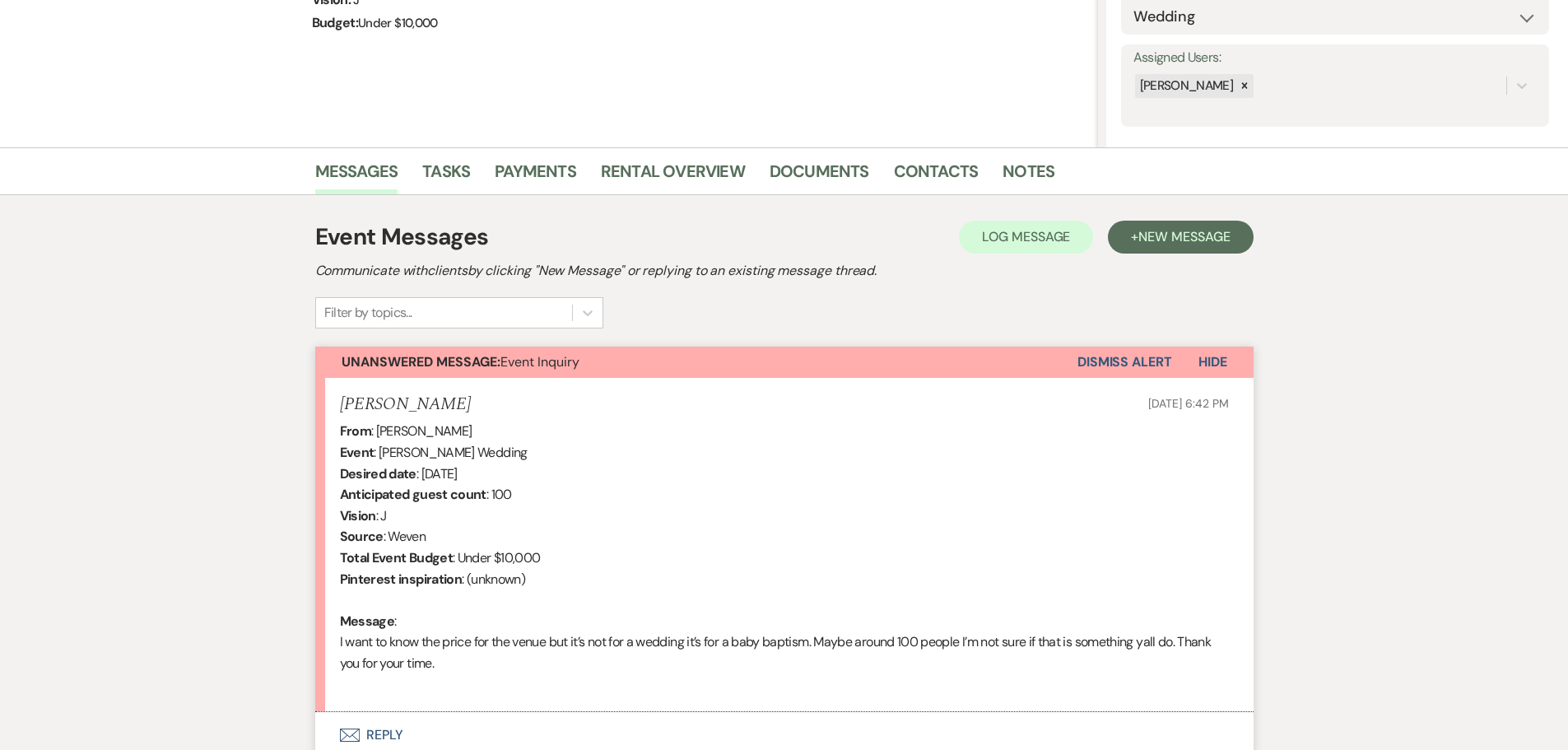
scroll to position [76, 0]
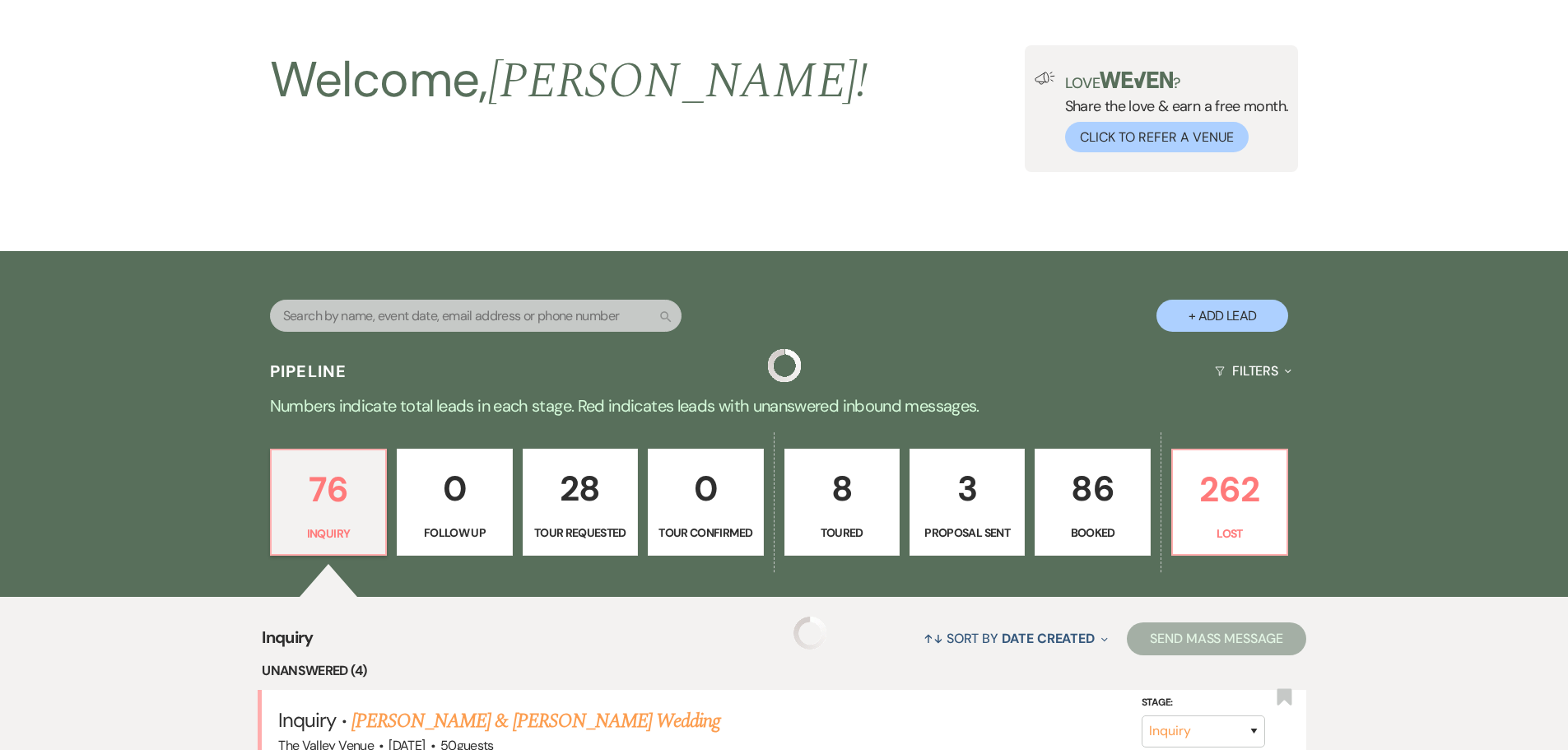
scroll to position [659, 0]
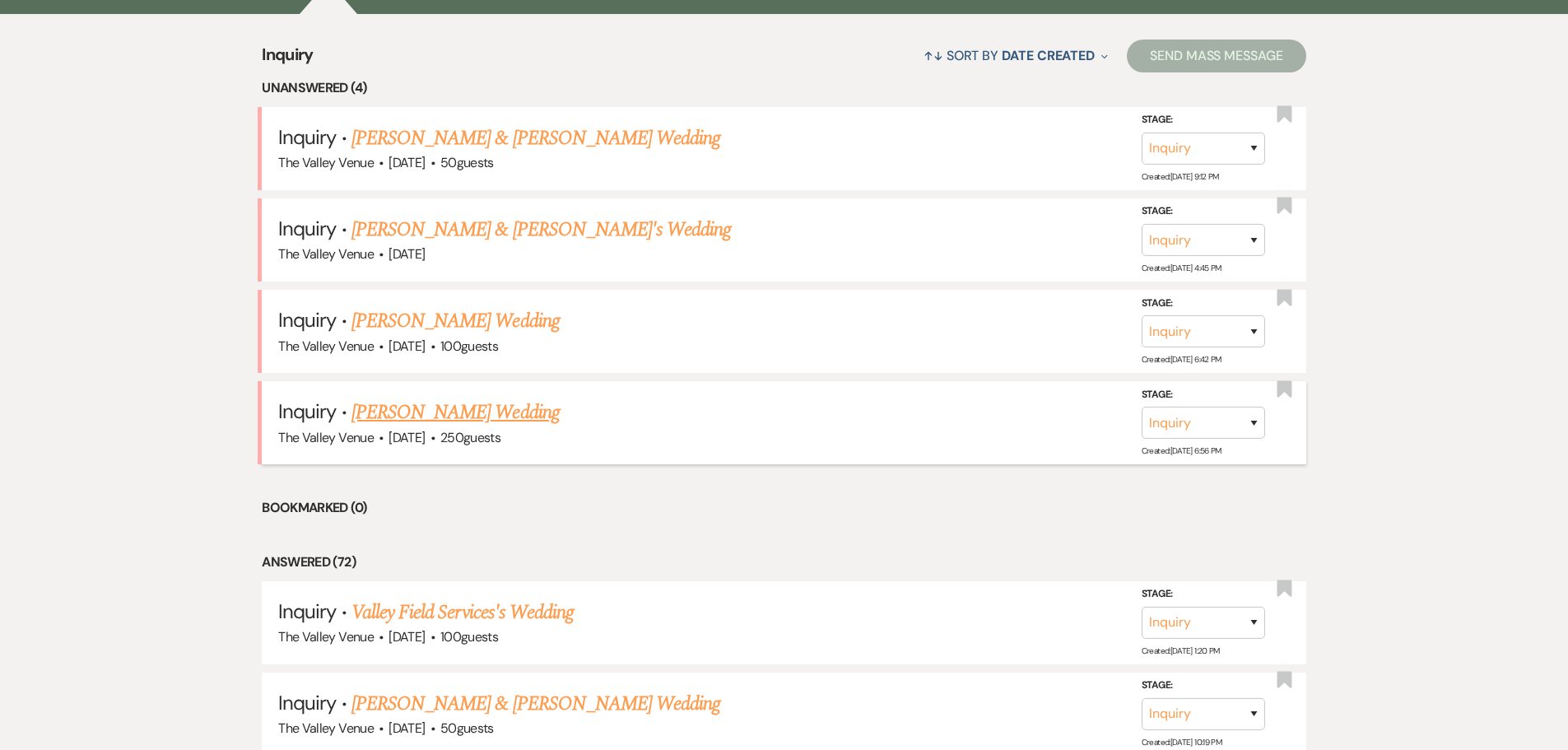
click at [459, 415] on link "[PERSON_NAME] Wedding" at bounding box center [455, 412] width 209 height 30
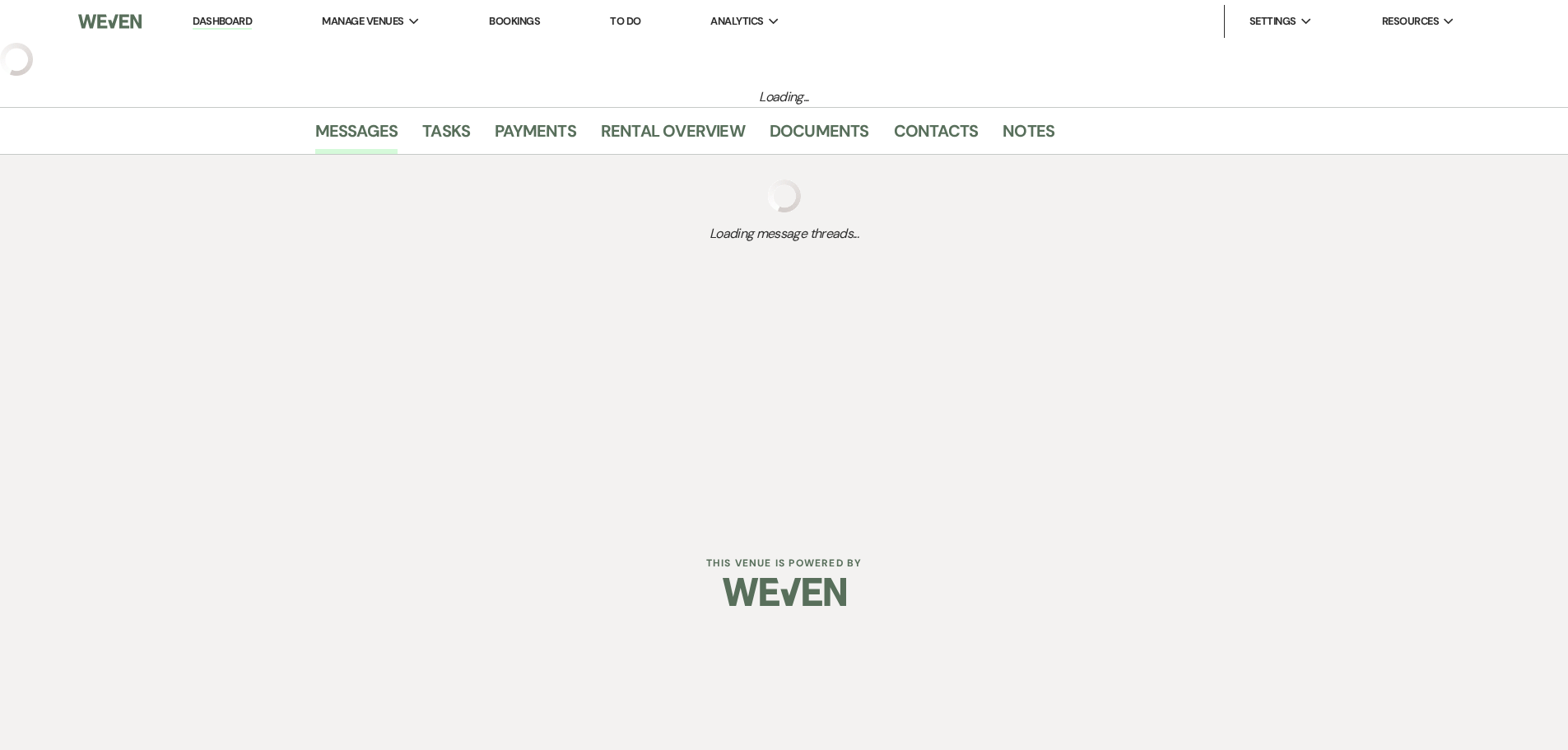
select select "1"
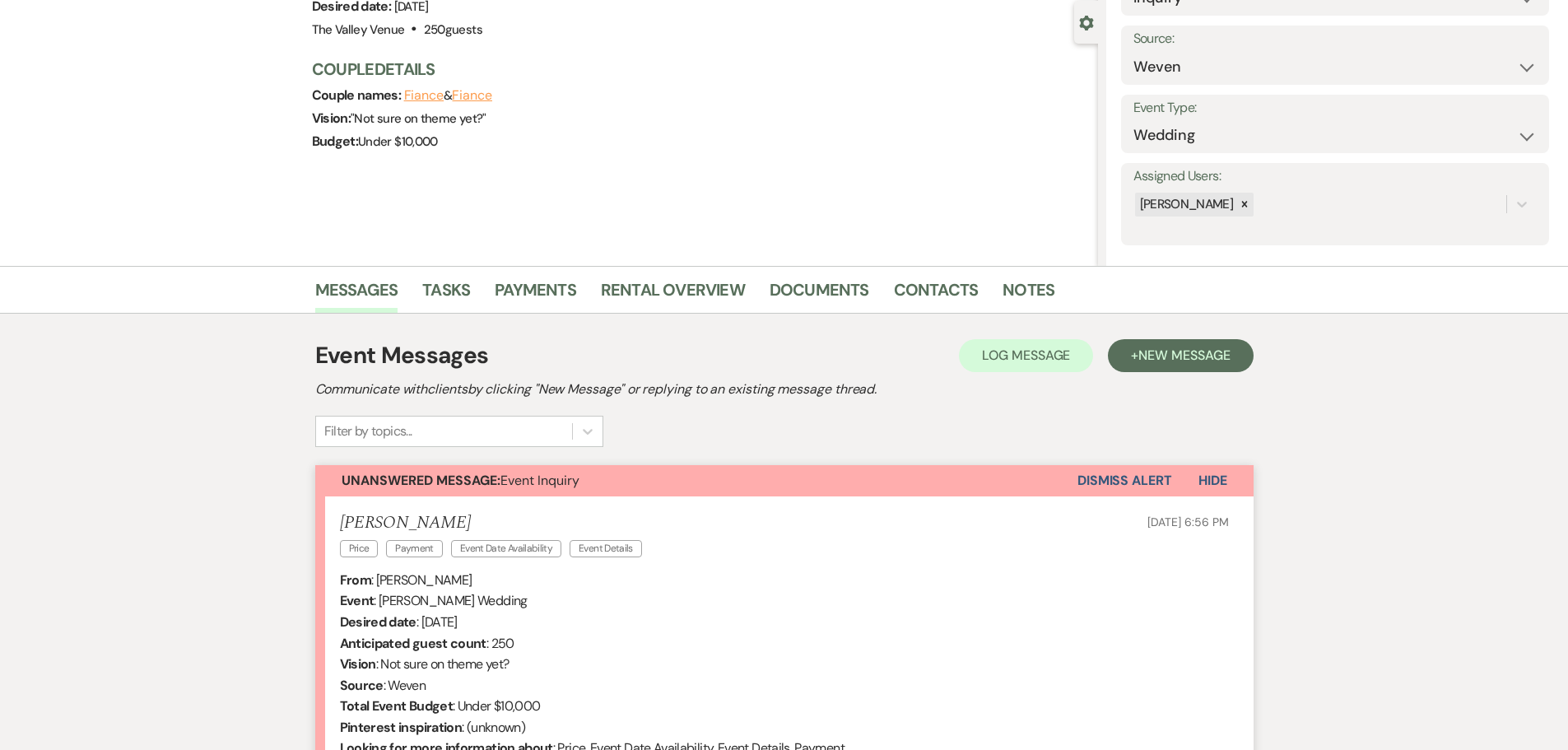
scroll to position [411, 0]
